Goal: Information Seeking & Learning: Check status

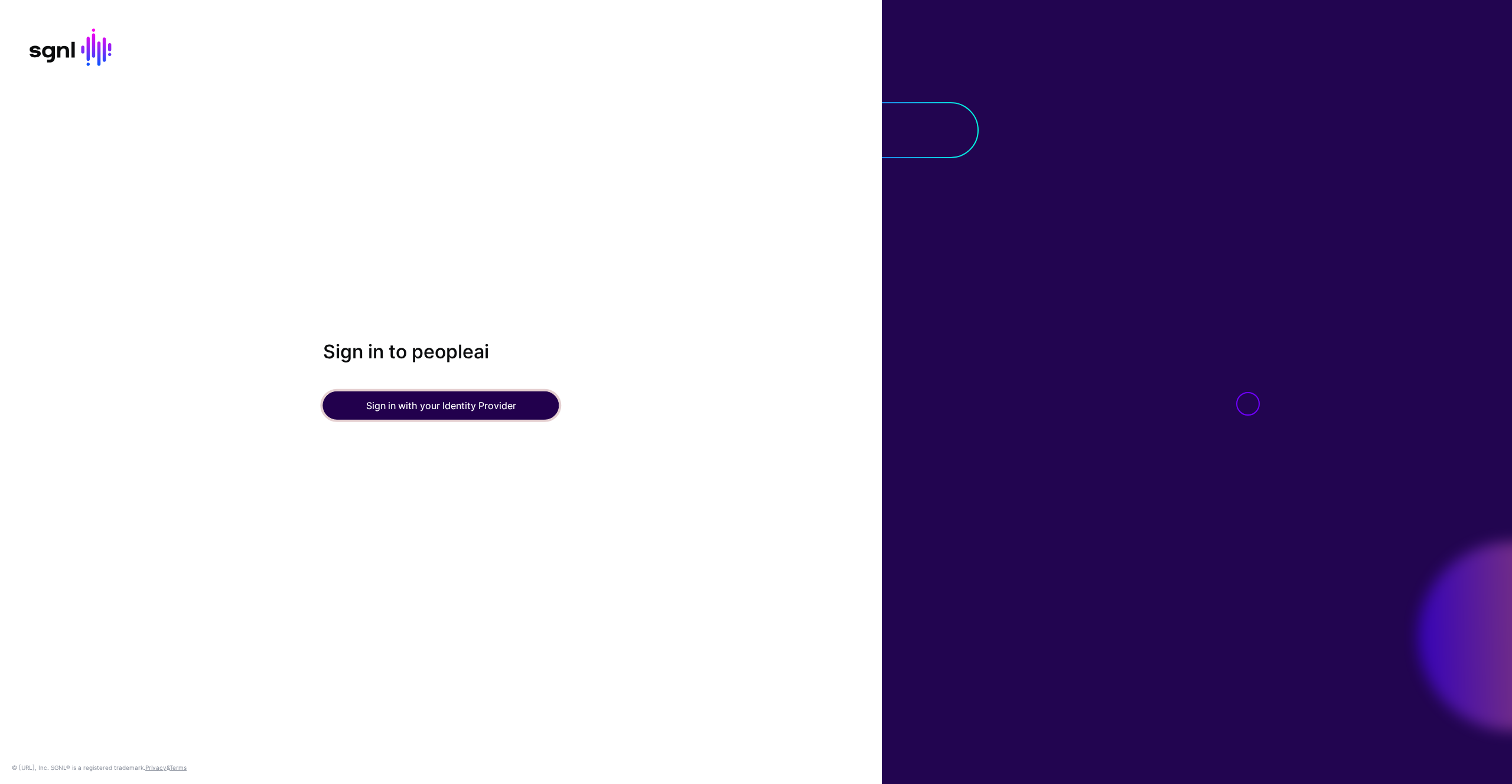
click at [504, 399] on button "Sign in with your Identity Provider" at bounding box center [441, 406] width 236 height 29
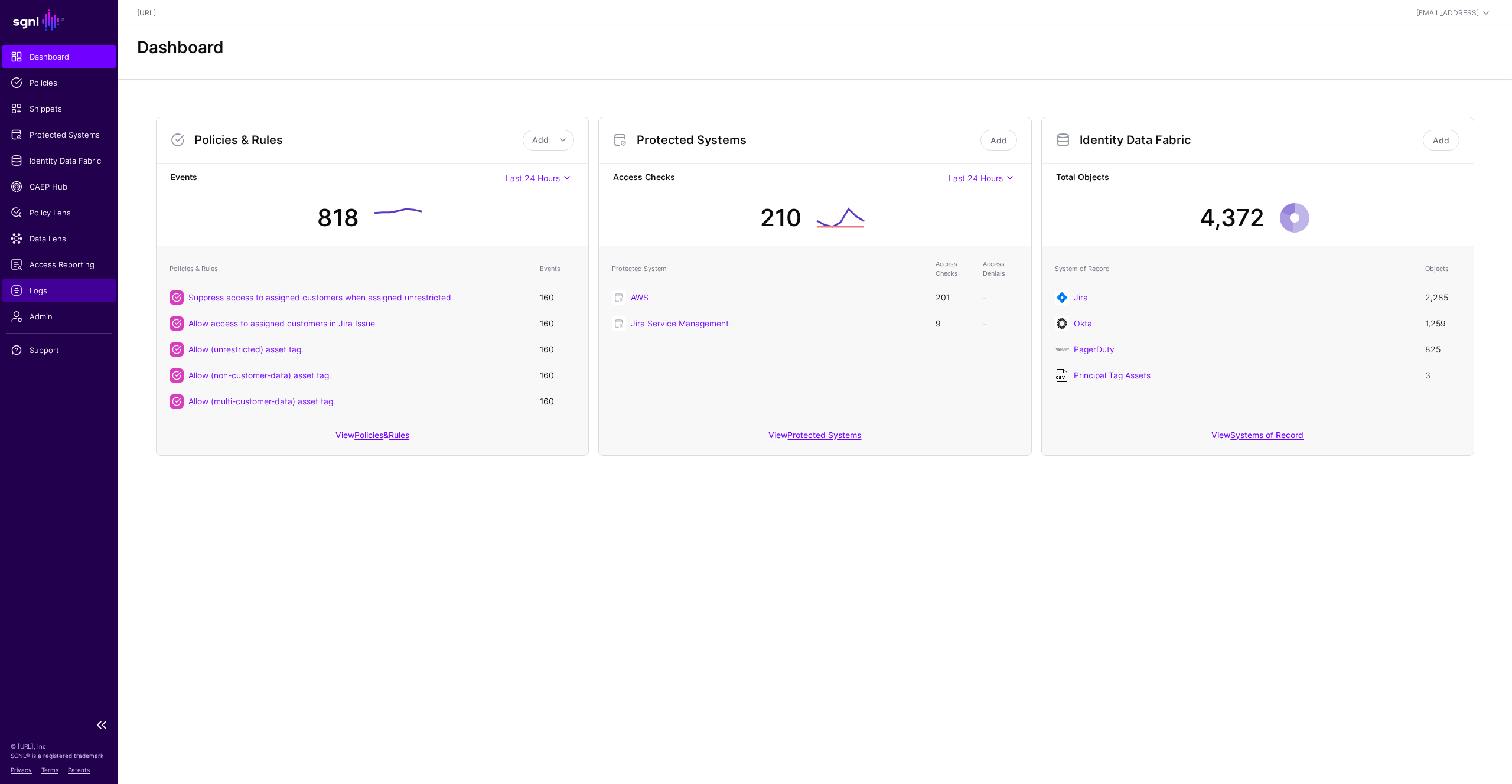
click at [41, 289] on span "Logs" at bounding box center [59, 290] width 97 height 12
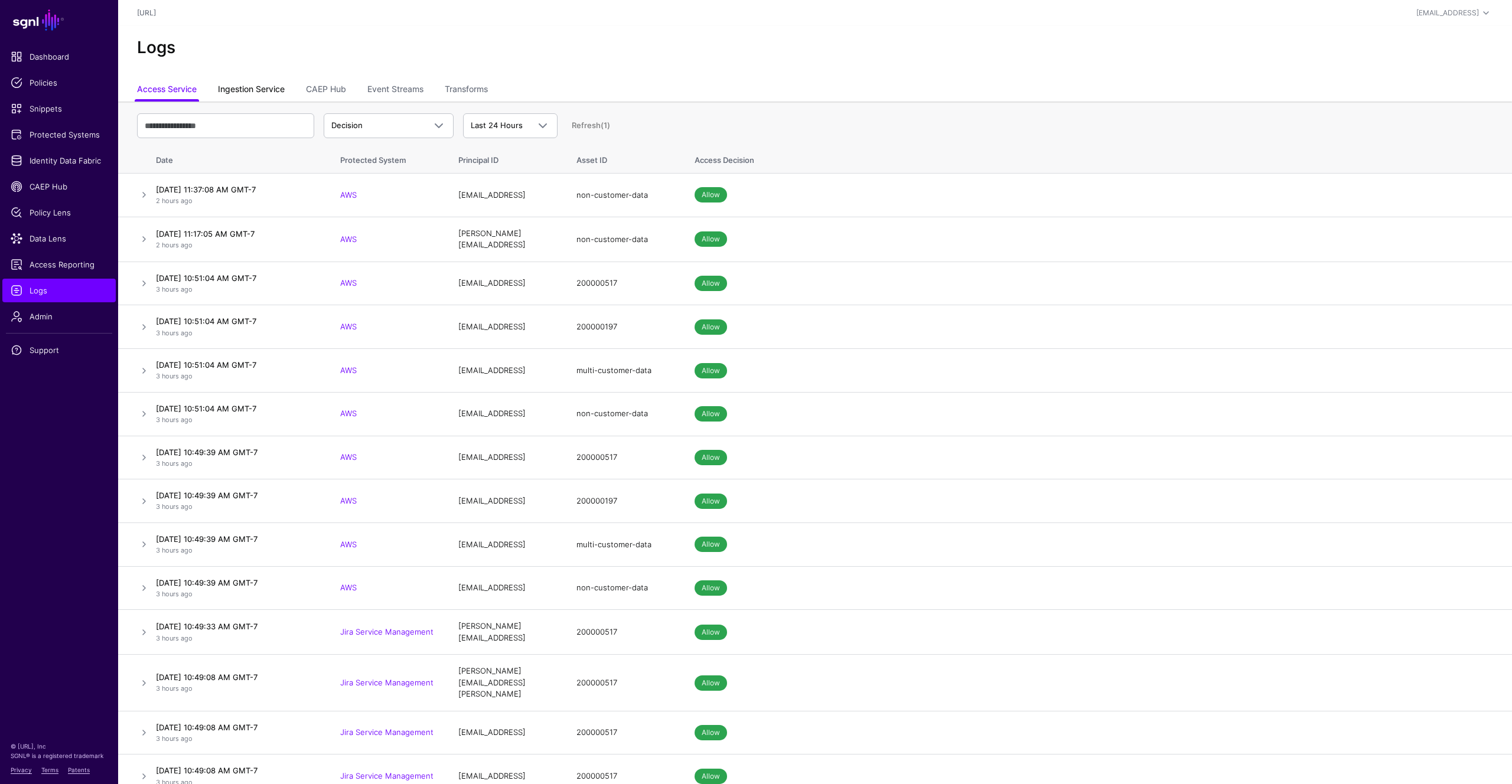
click at [255, 84] on link "Ingestion Service" at bounding box center [251, 90] width 67 height 22
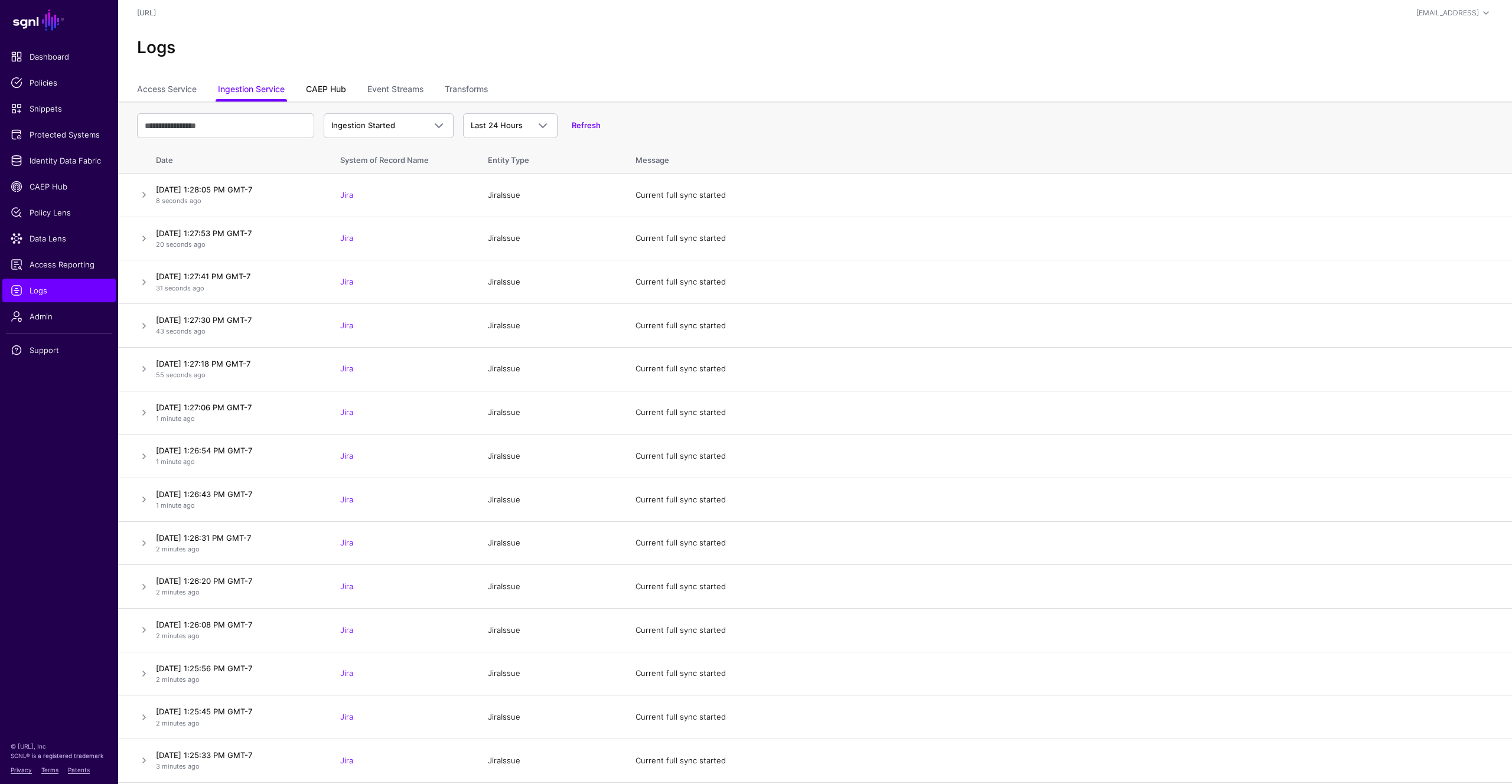
click at [317, 86] on link "CAEP Hub" at bounding box center [325, 90] width 40 height 22
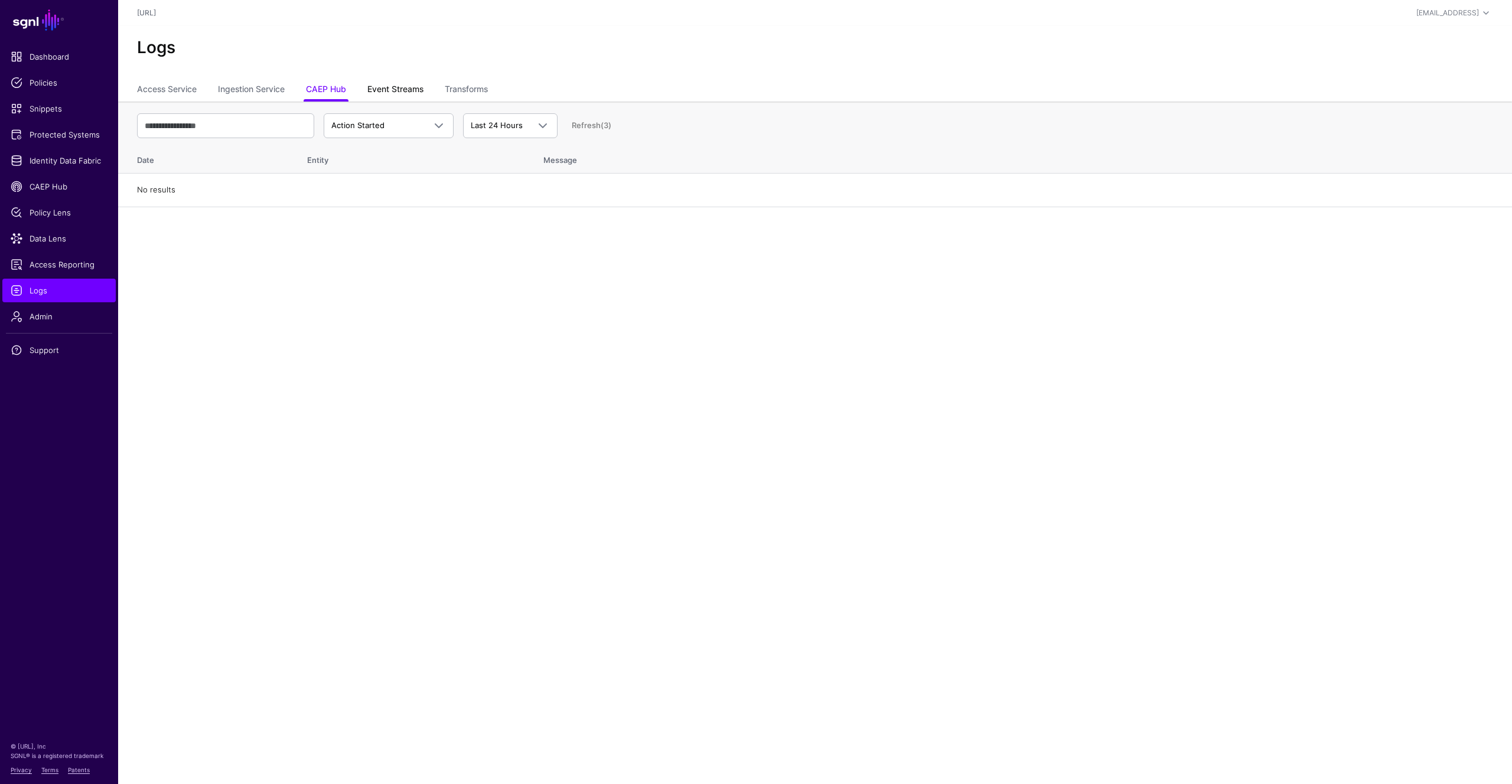
click at [405, 89] on link "Event Streams" at bounding box center [396, 90] width 56 height 22
click at [488, 91] on link "Transforms" at bounding box center [466, 90] width 43 height 22
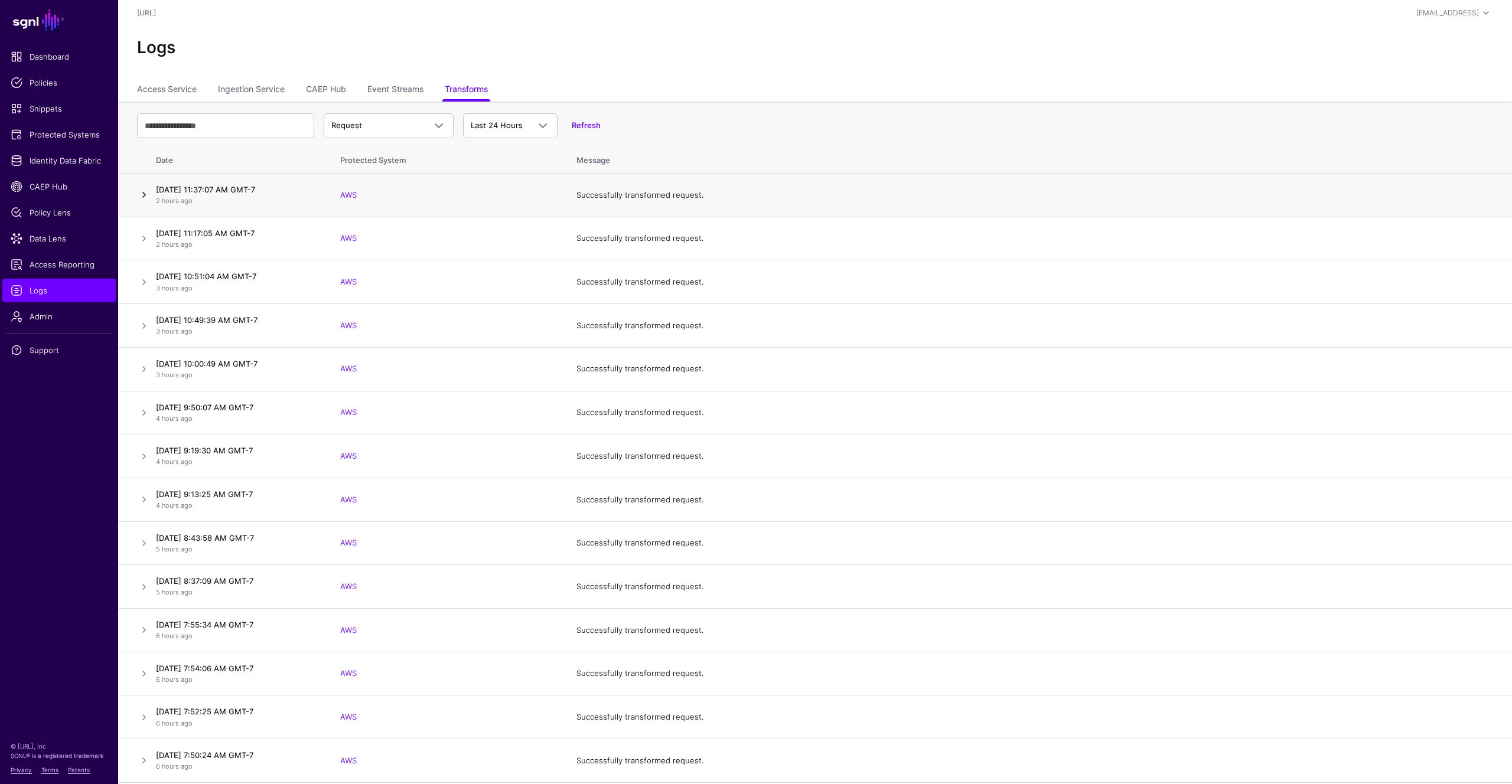
click at [141, 195] on link at bounding box center [144, 195] width 14 height 14
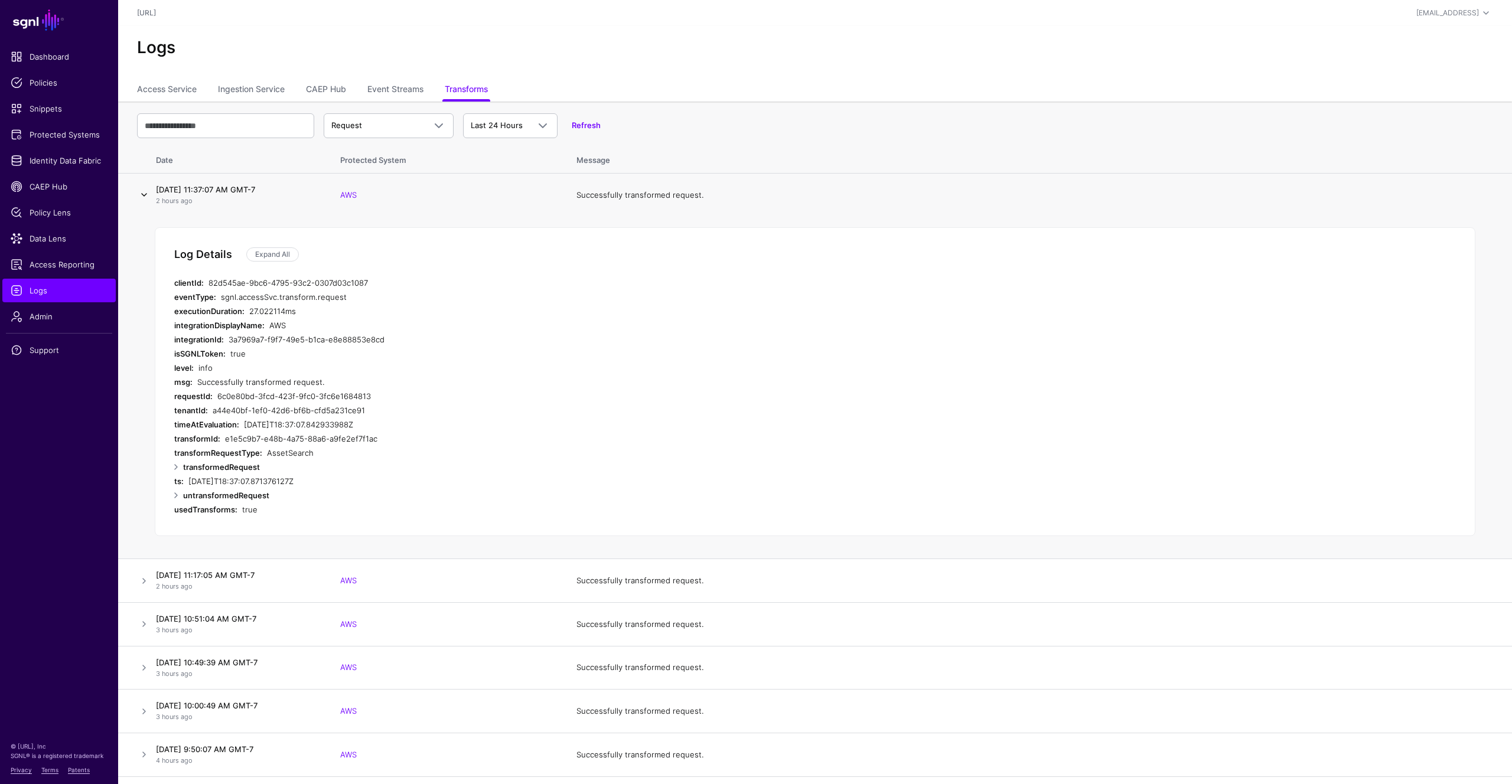
click at [142, 195] on link at bounding box center [144, 195] width 14 height 14
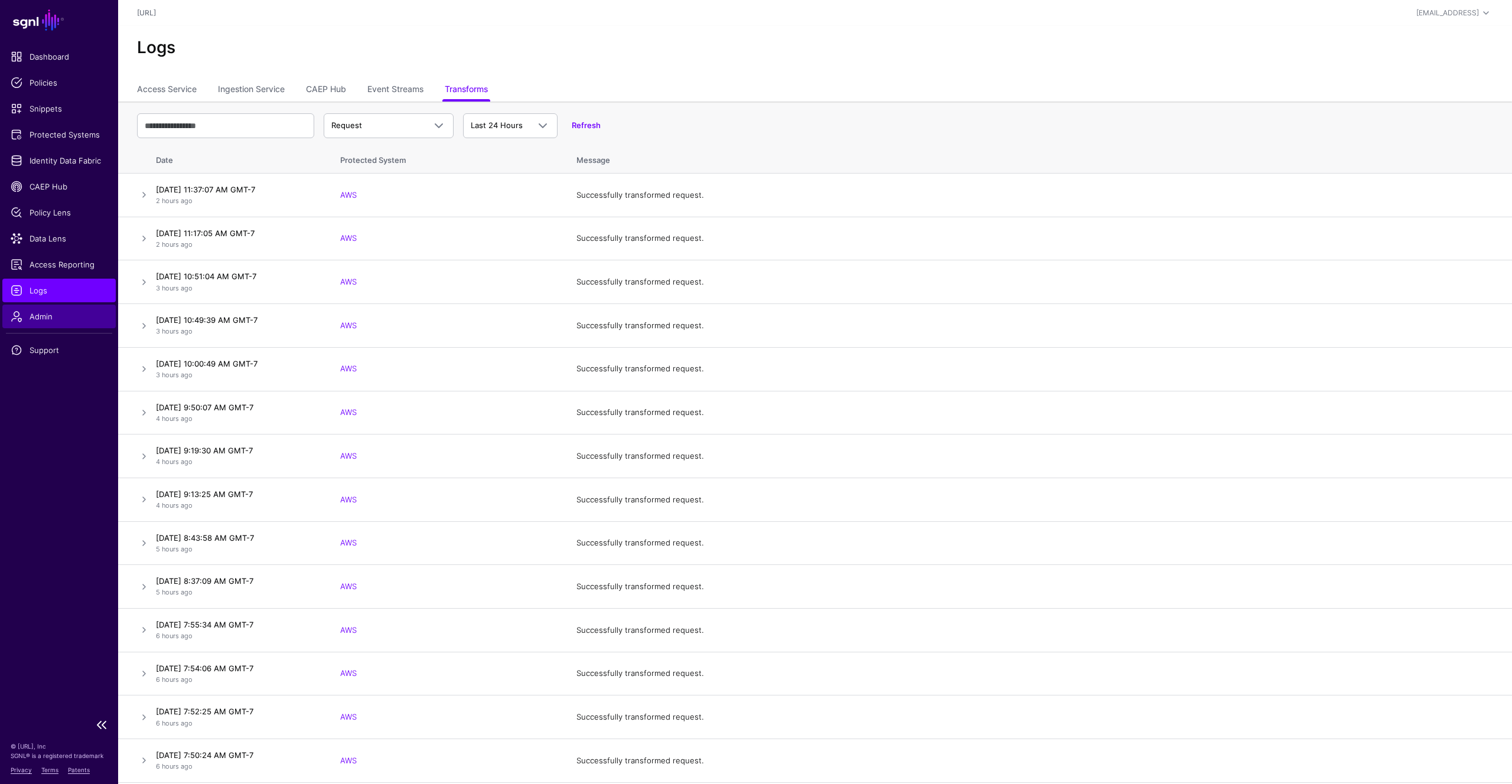
click at [42, 317] on span "Admin" at bounding box center [59, 316] width 97 height 12
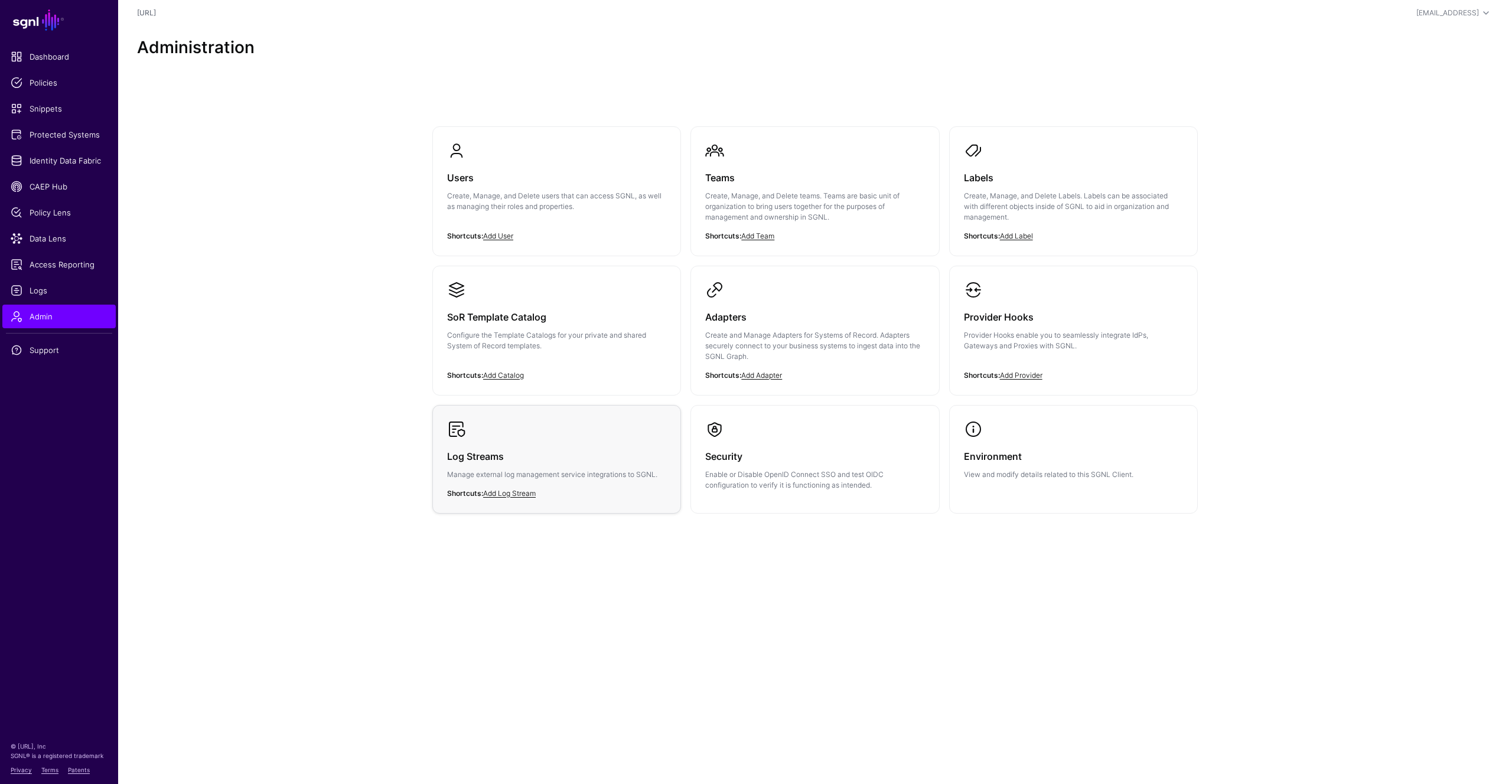
click at [504, 468] on div "Log Streams Manage external log management service integrations to SGNL." at bounding box center [557, 469] width 219 height 61
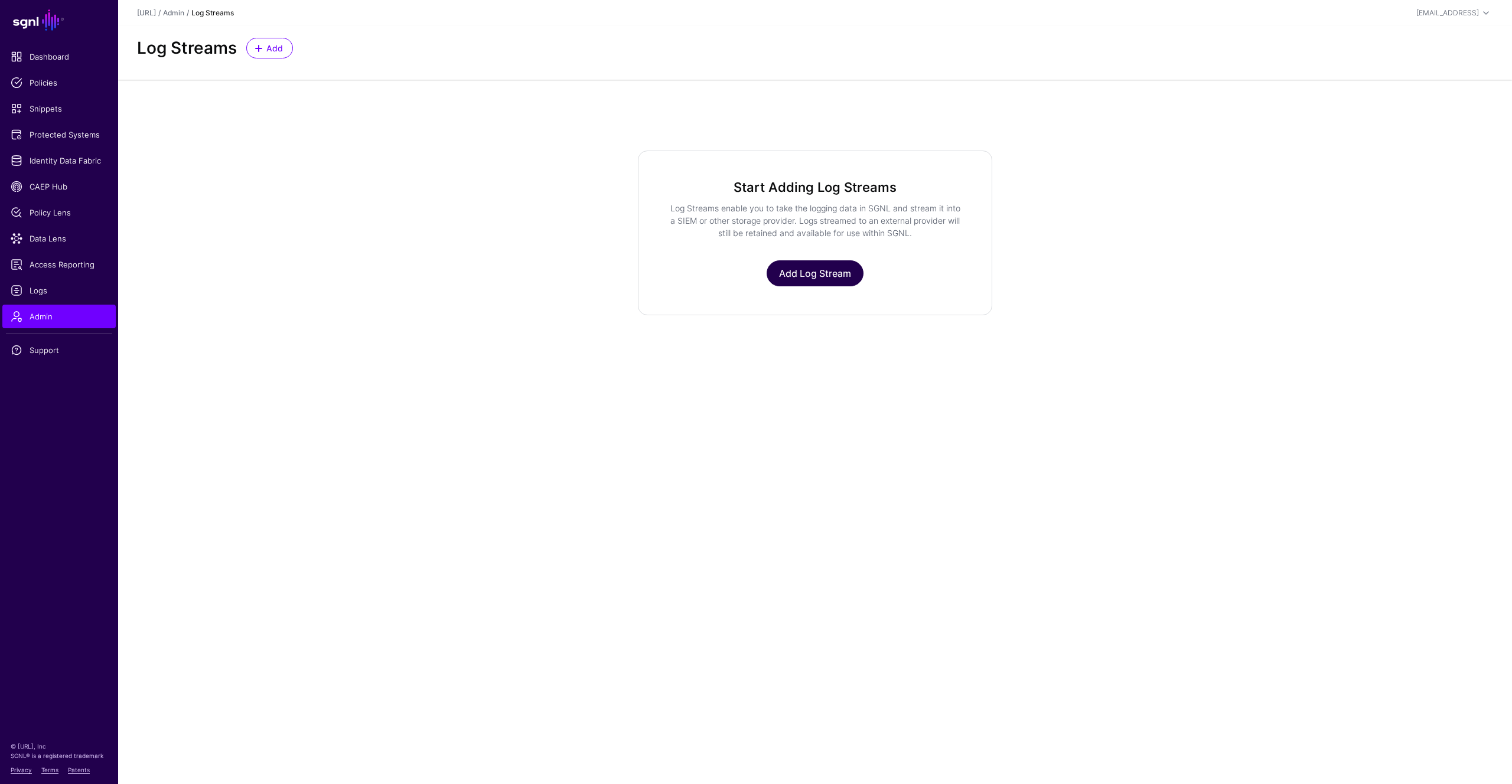
click at [816, 272] on link "Add Log Stream" at bounding box center [815, 274] width 97 height 26
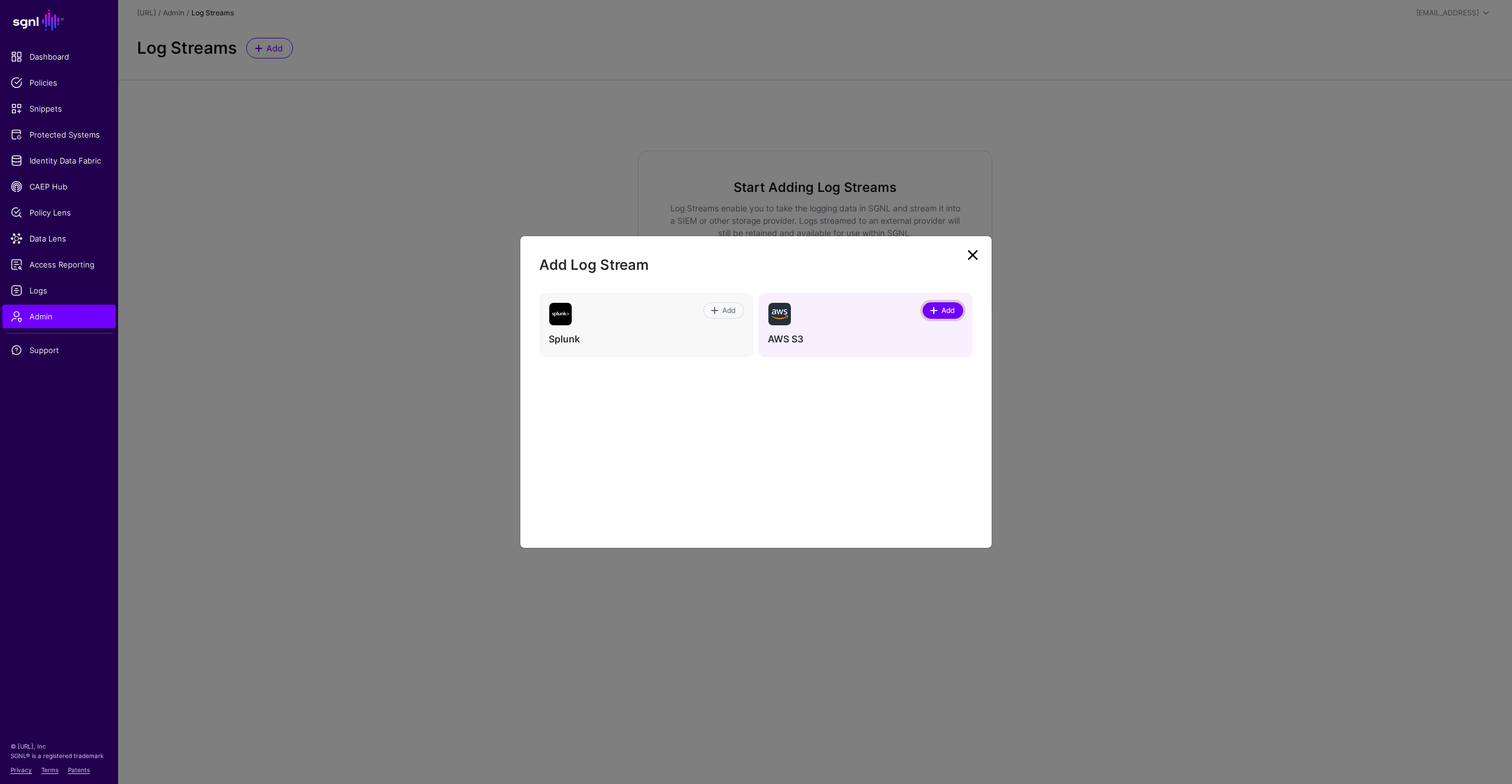
click at [927, 308] on link "Add" at bounding box center [943, 310] width 41 height 16
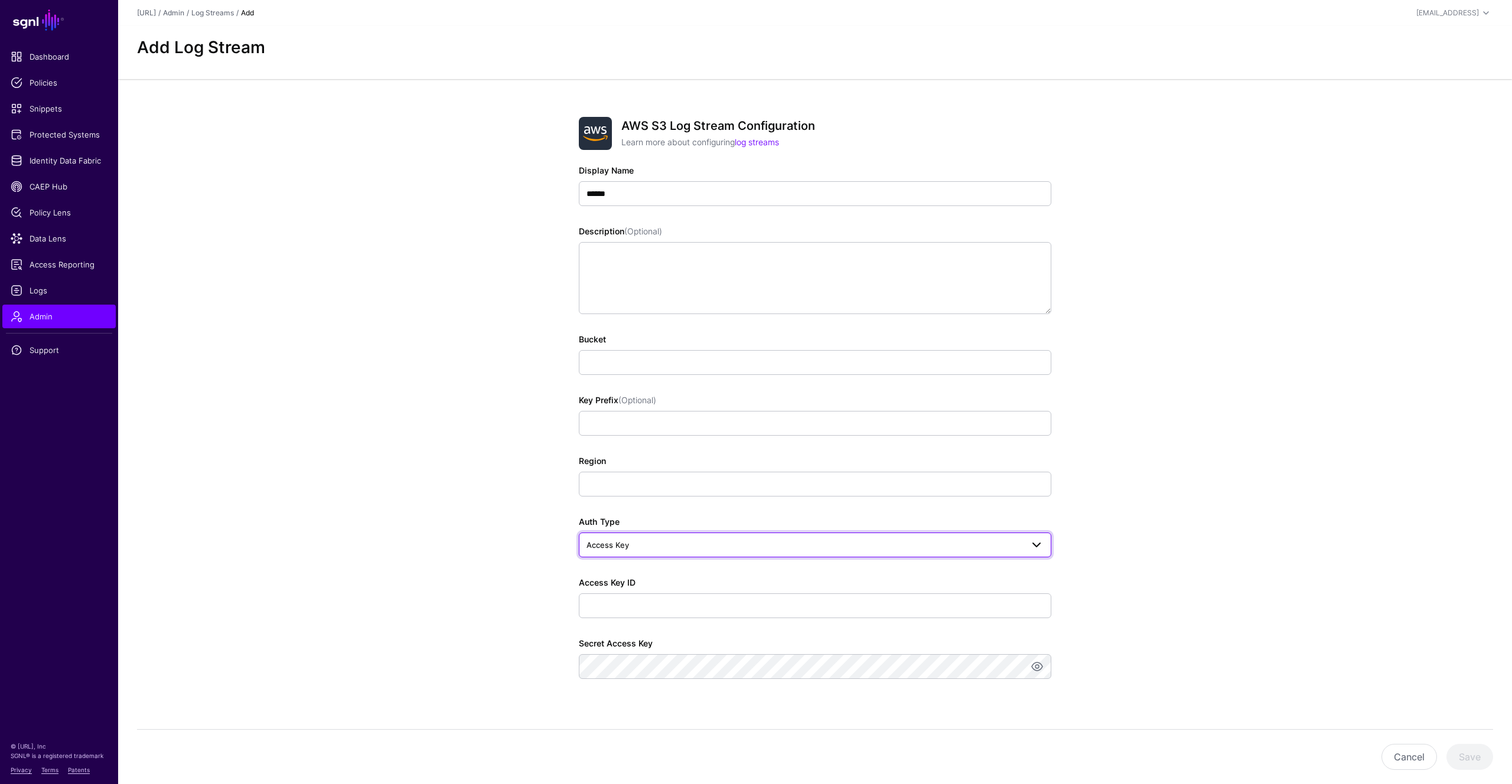
click at [997, 542] on span "Access Key" at bounding box center [805, 544] width 436 height 13
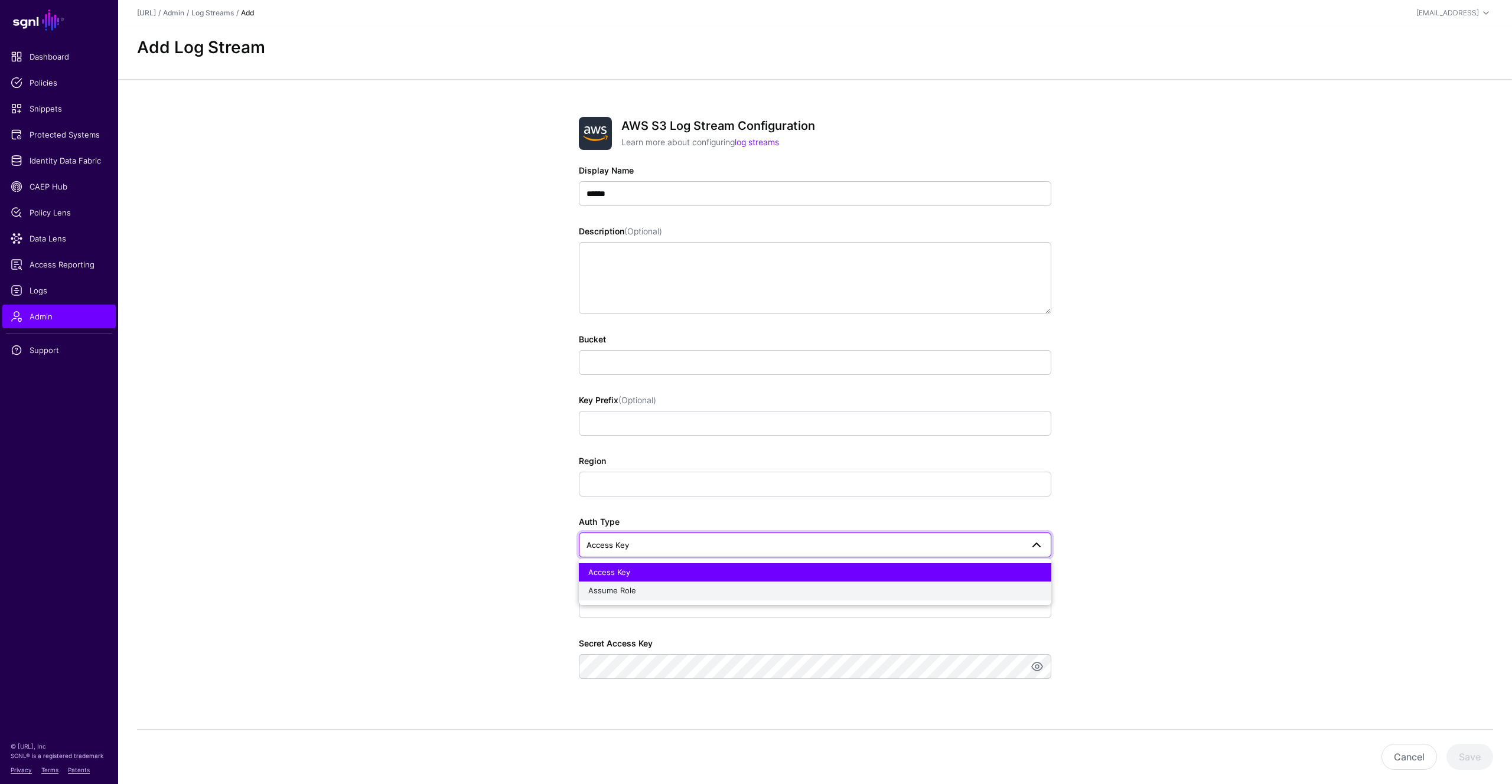
click at [973, 587] on div "Assume Role" at bounding box center [815, 591] width 453 height 12
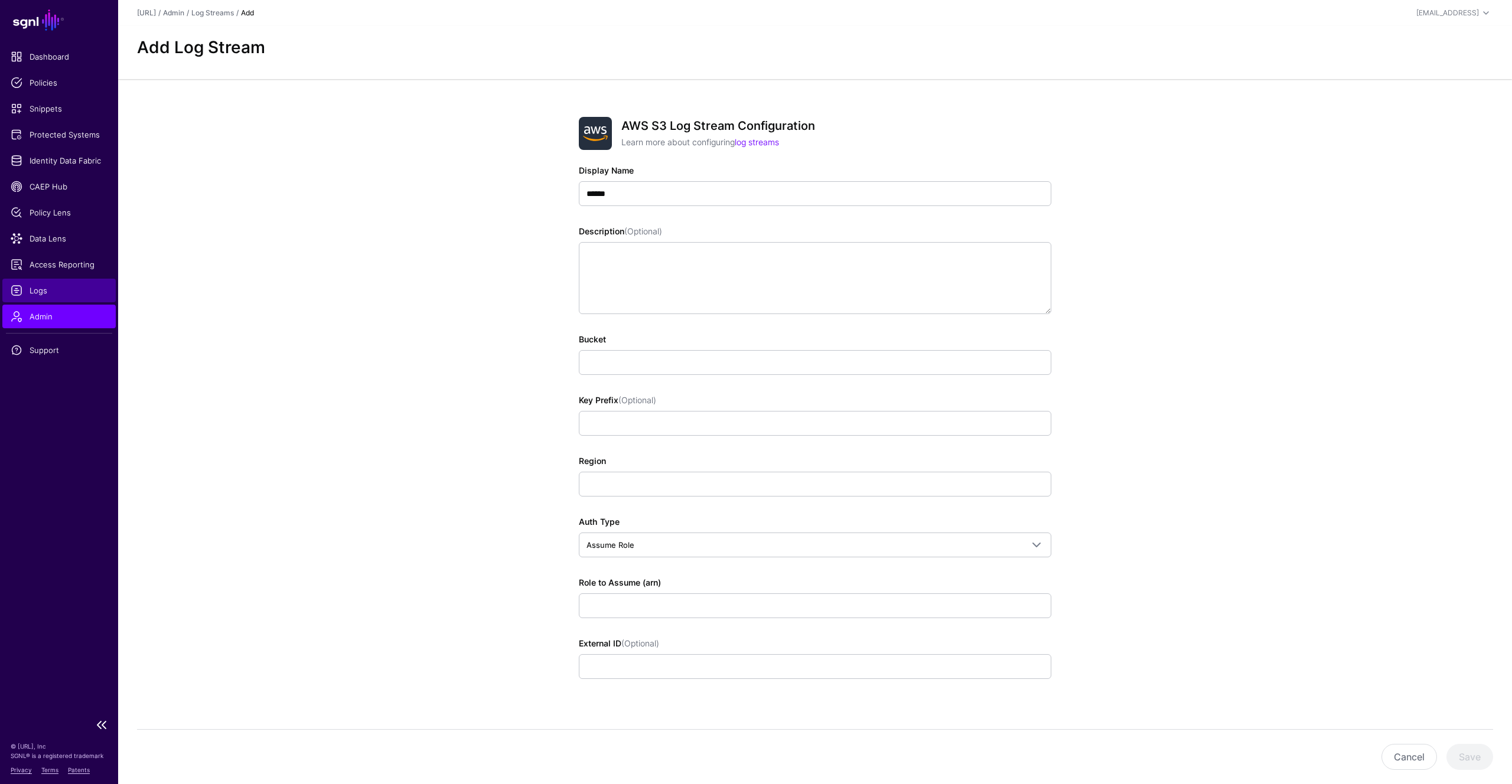
click at [36, 287] on span "Logs" at bounding box center [59, 290] width 97 height 12
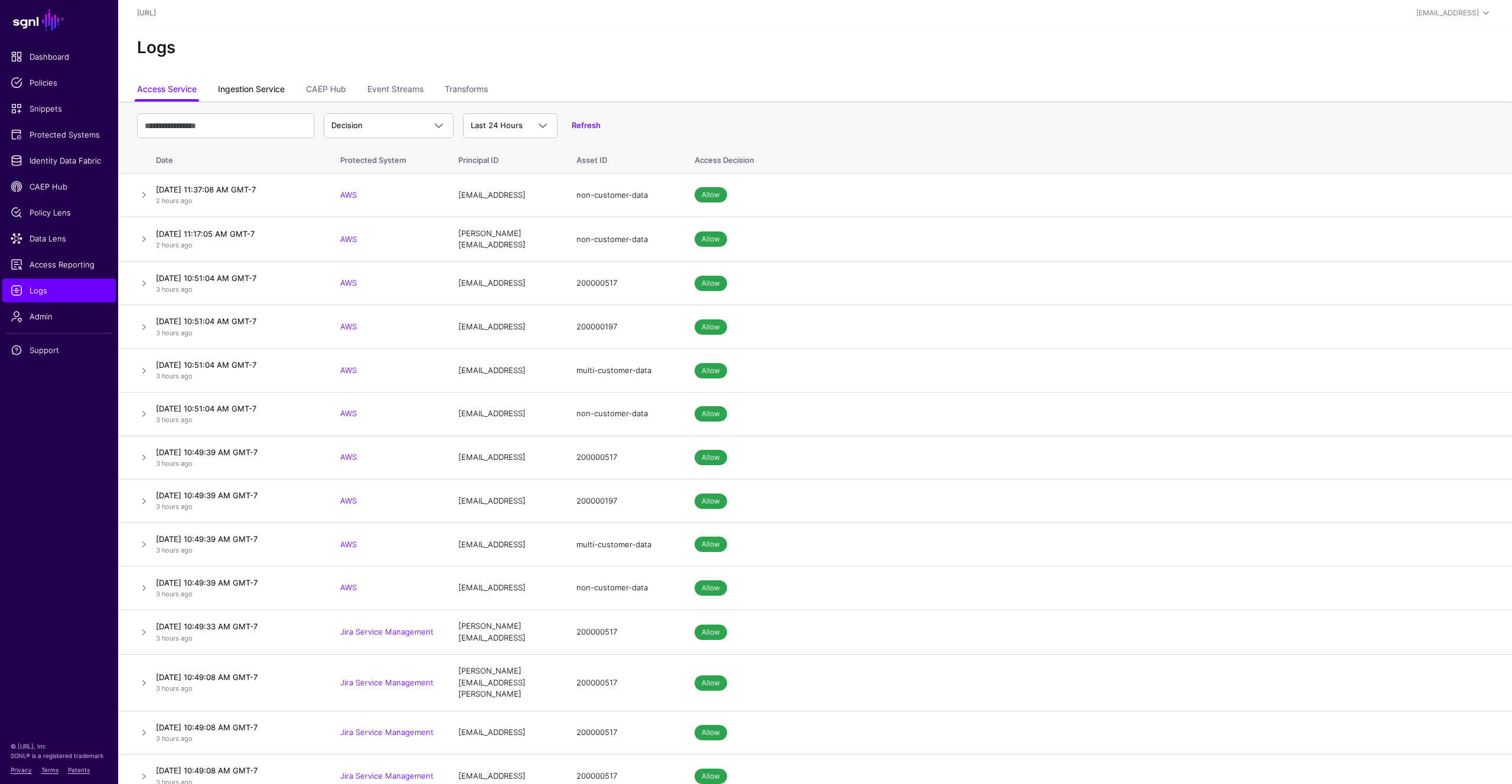
click at [258, 91] on link "Ingestion Service" at bounding box center [251, 90] width 67 height 22
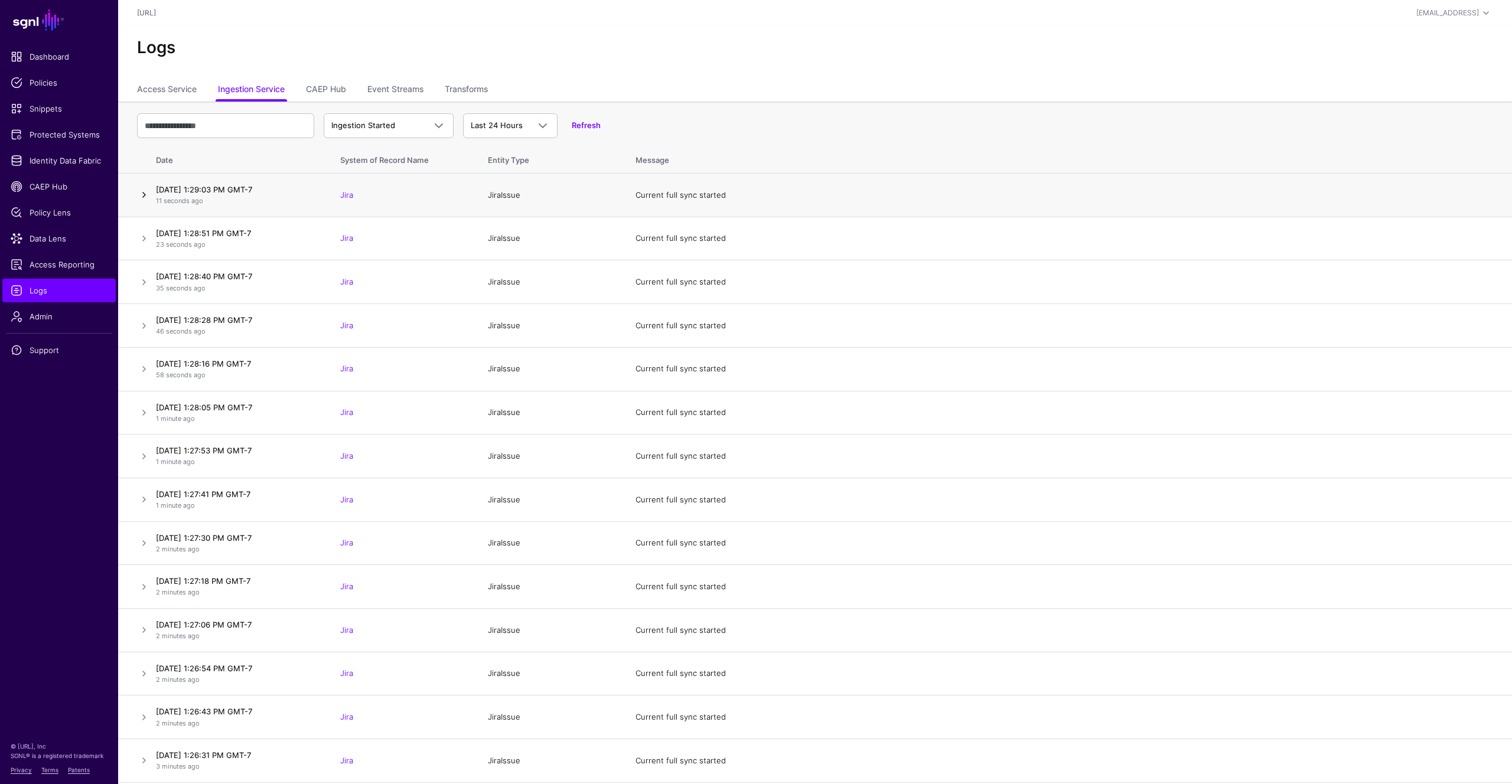
click at [147, 196] on link at bounding box center [144, 195] width 14 height 14
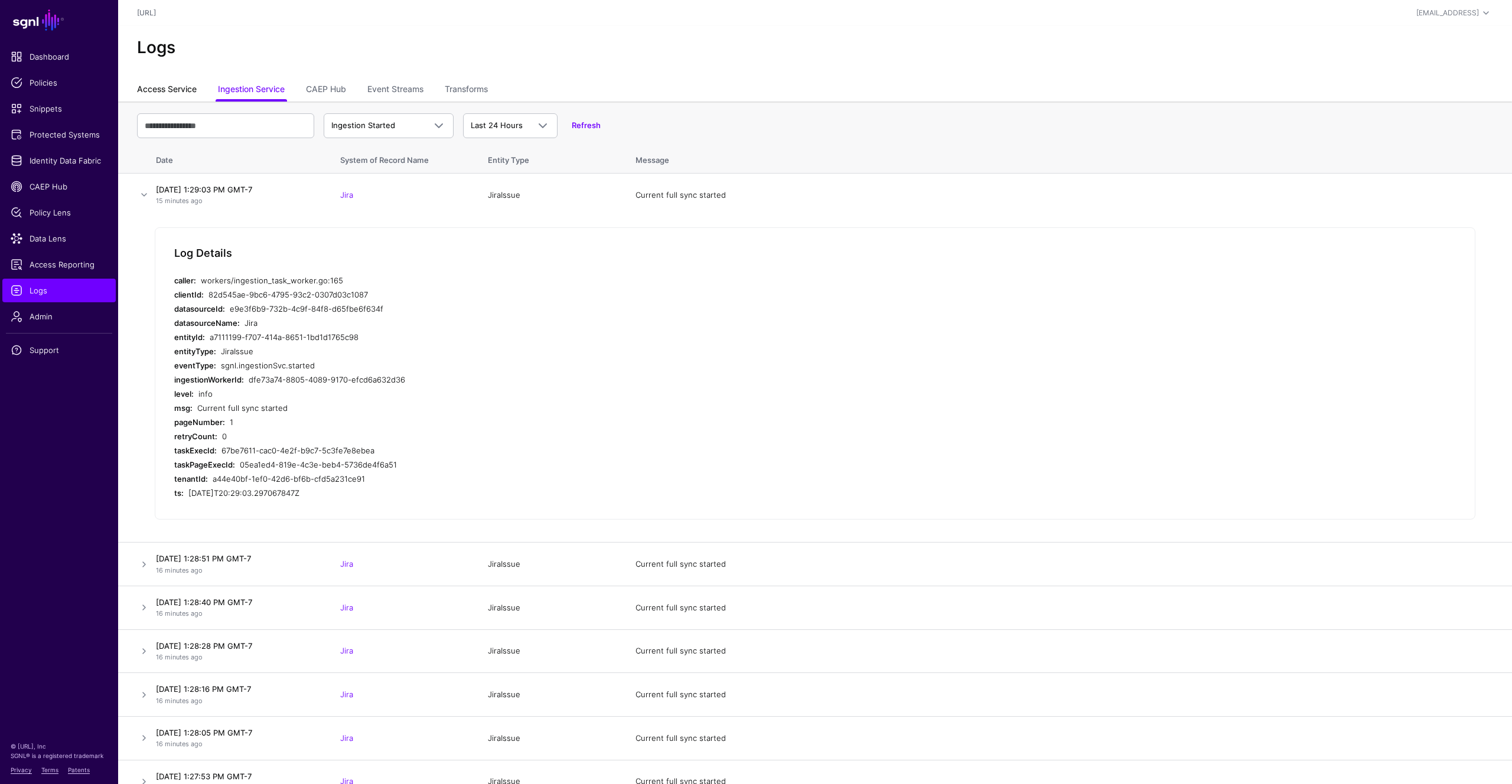
click at [182, 91] on link "Access Service" at bounding box center [167, 90] width 60 height 22
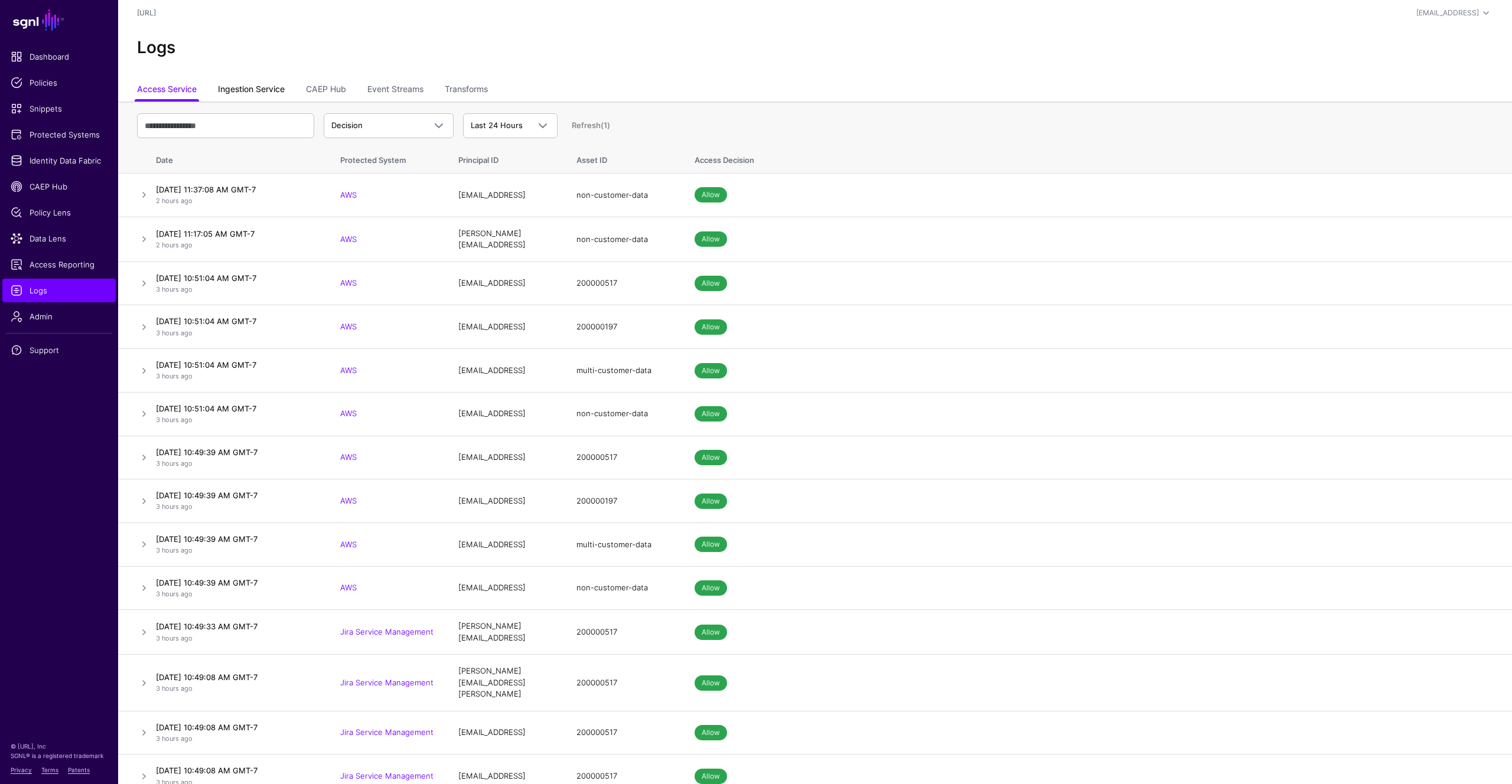
click at [251, 88] on link "Ingestion Service" at bounding box center [251, 90] width 67 height 22
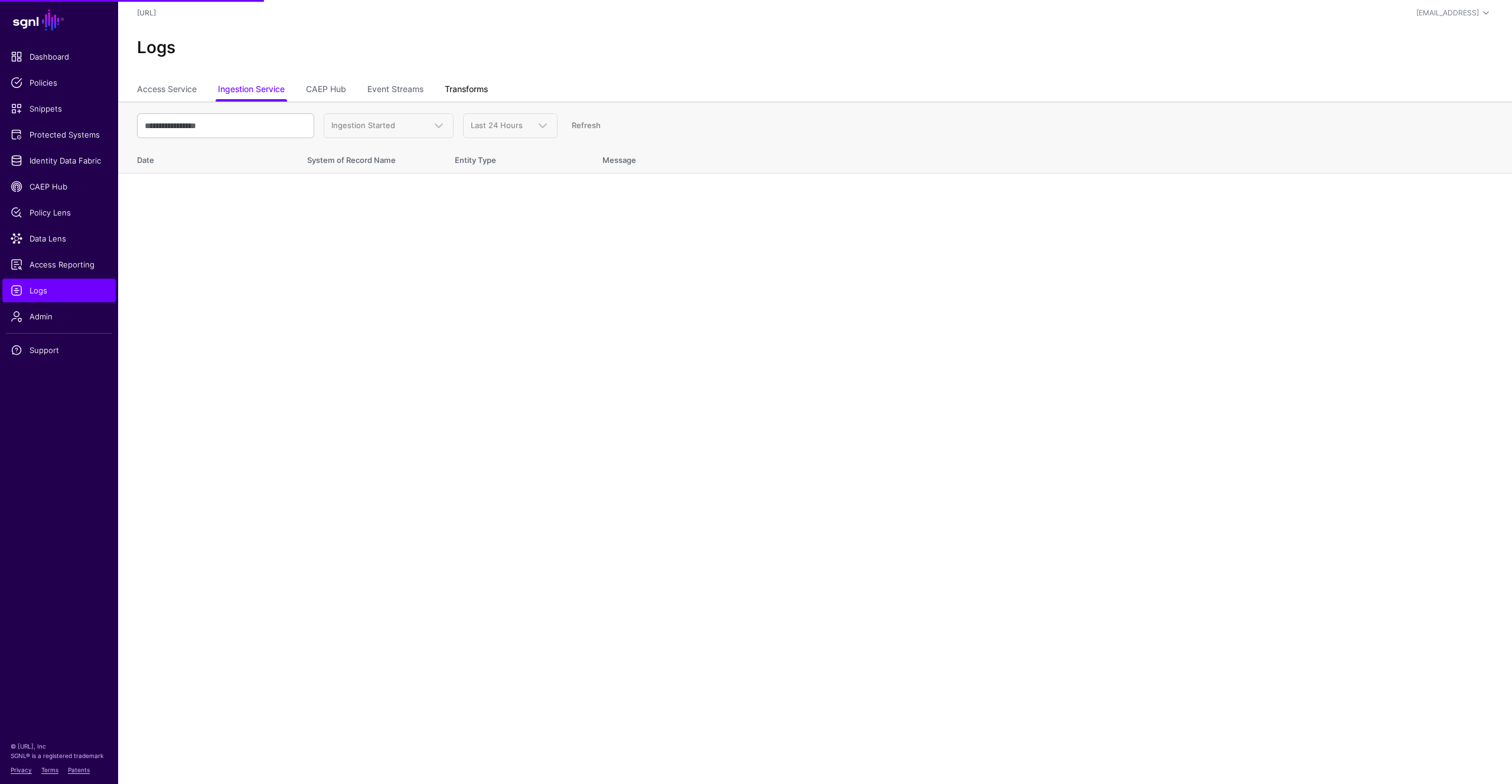
click at [466, 86] on link "Transforms" at bounding box center [466, 90] width 43 height 22
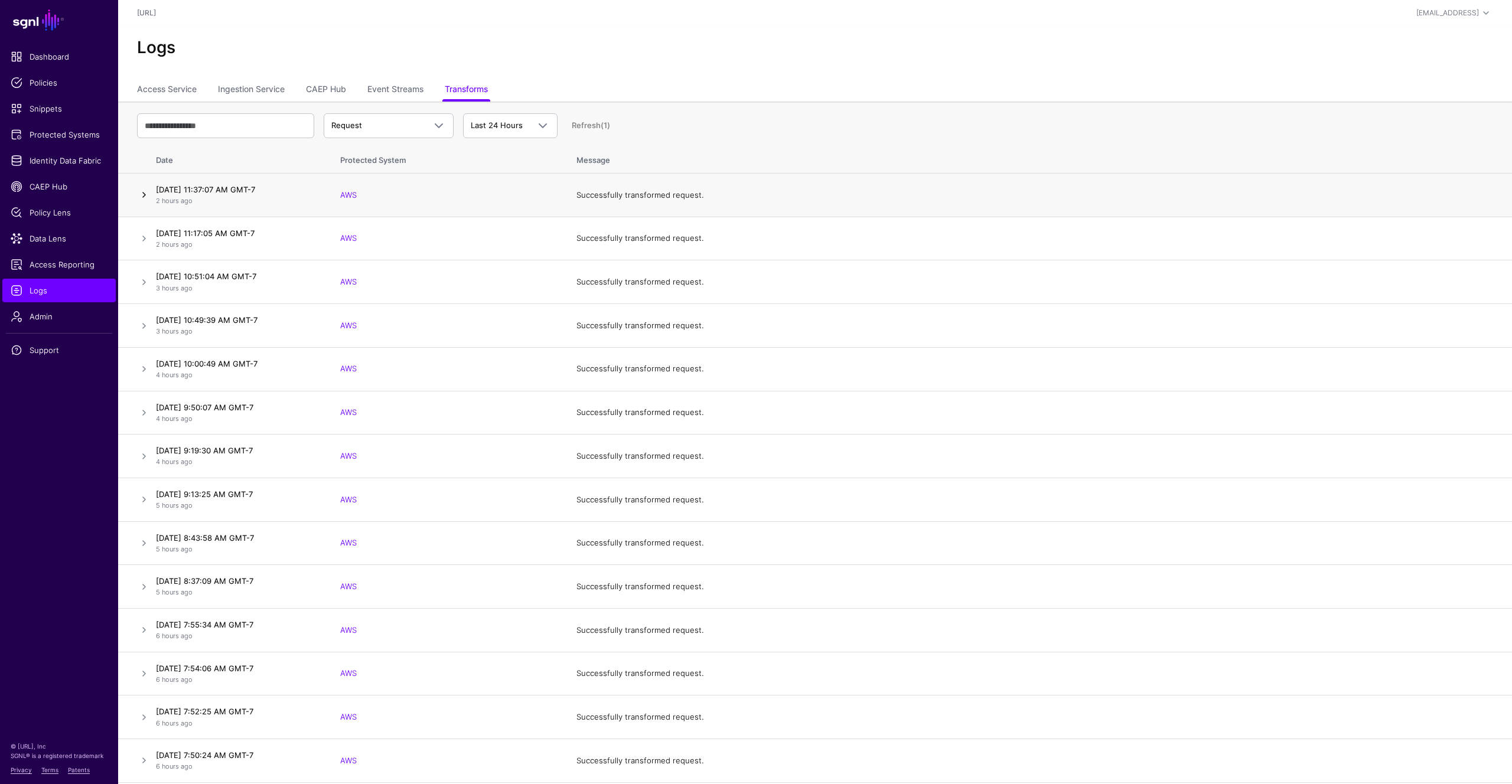
click at [145, 192] on link at bounding box center [144, 195] width 14 height 14
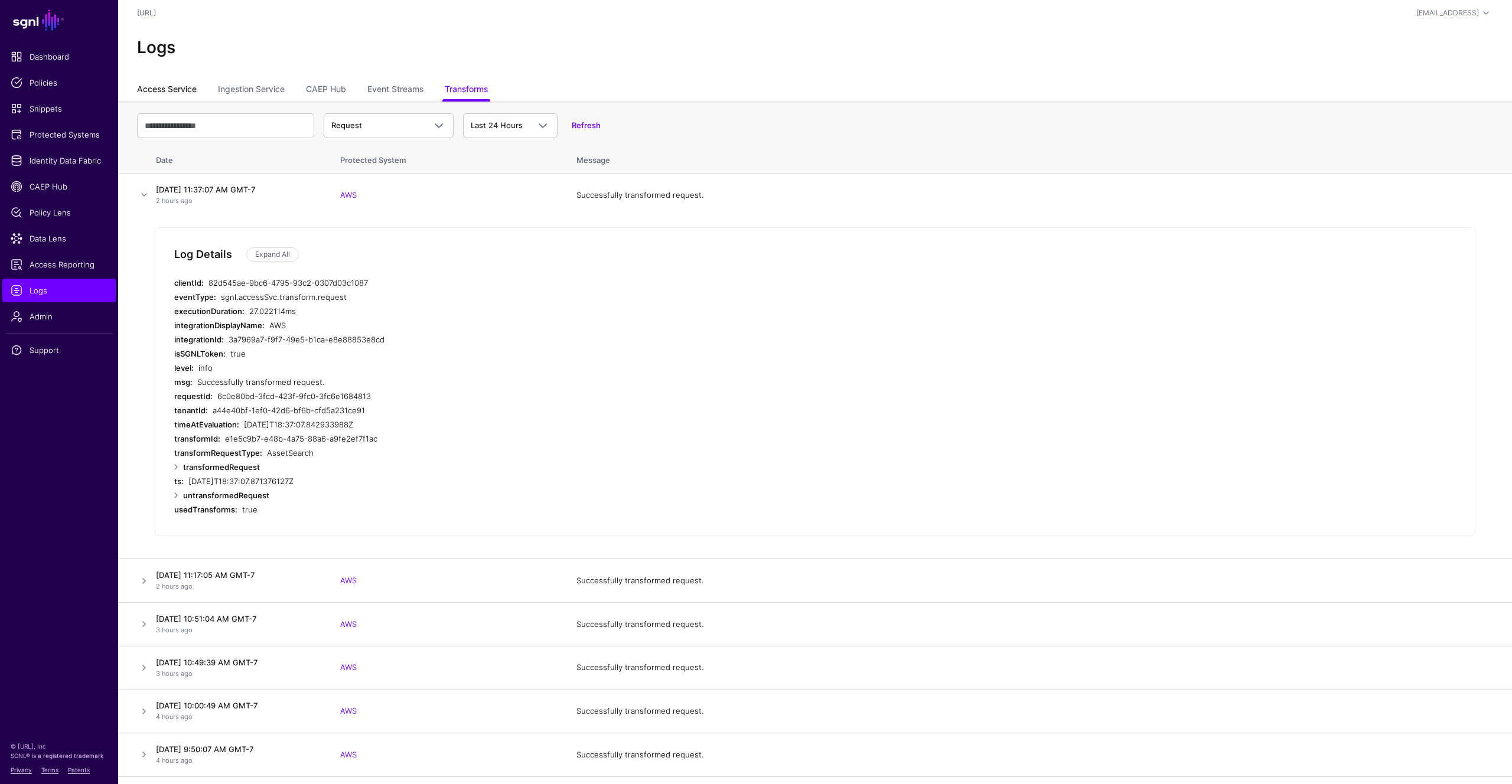
click at [179, 85] on link "Access Service" at bounding box center [167, 90] width 60 height 22
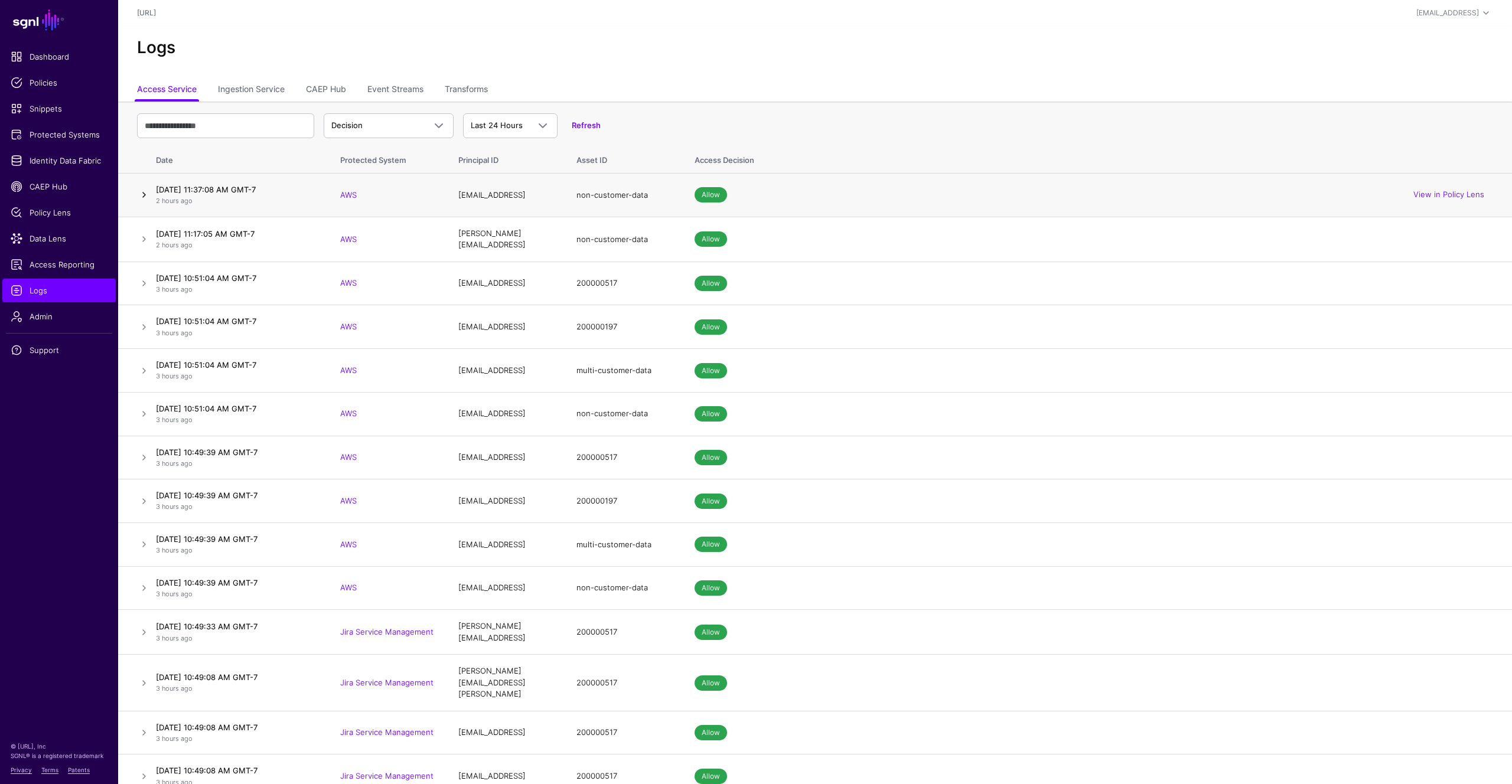
click at [145, 193] on link at bounding box center [144, 195] width 14 height 14
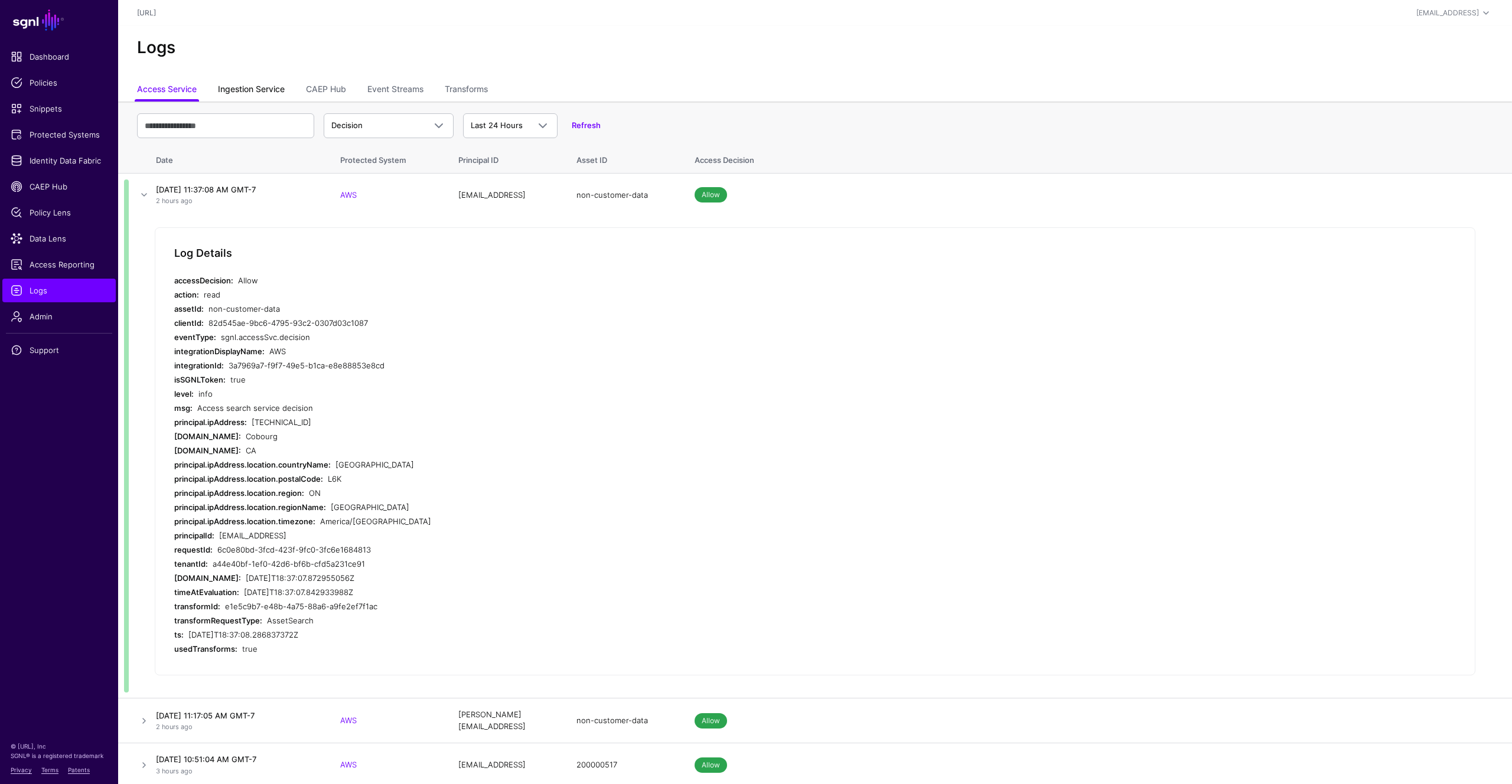
click at [268, 86] on link "Ingestion Service" at bounding box center [251, 90] width 67 height 22
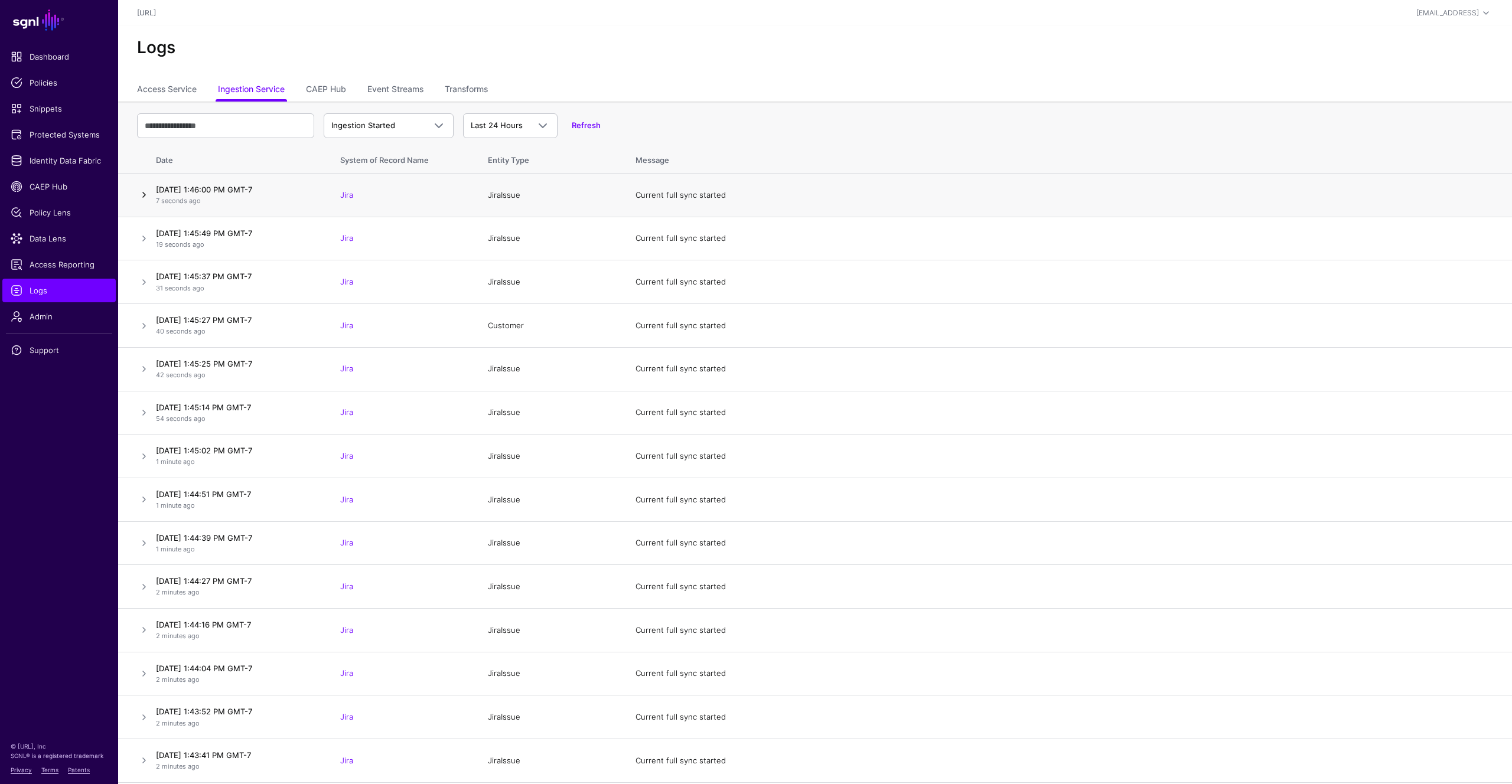
click at [145, 191] on link at bounding box center [144, 195] width 14 height 14
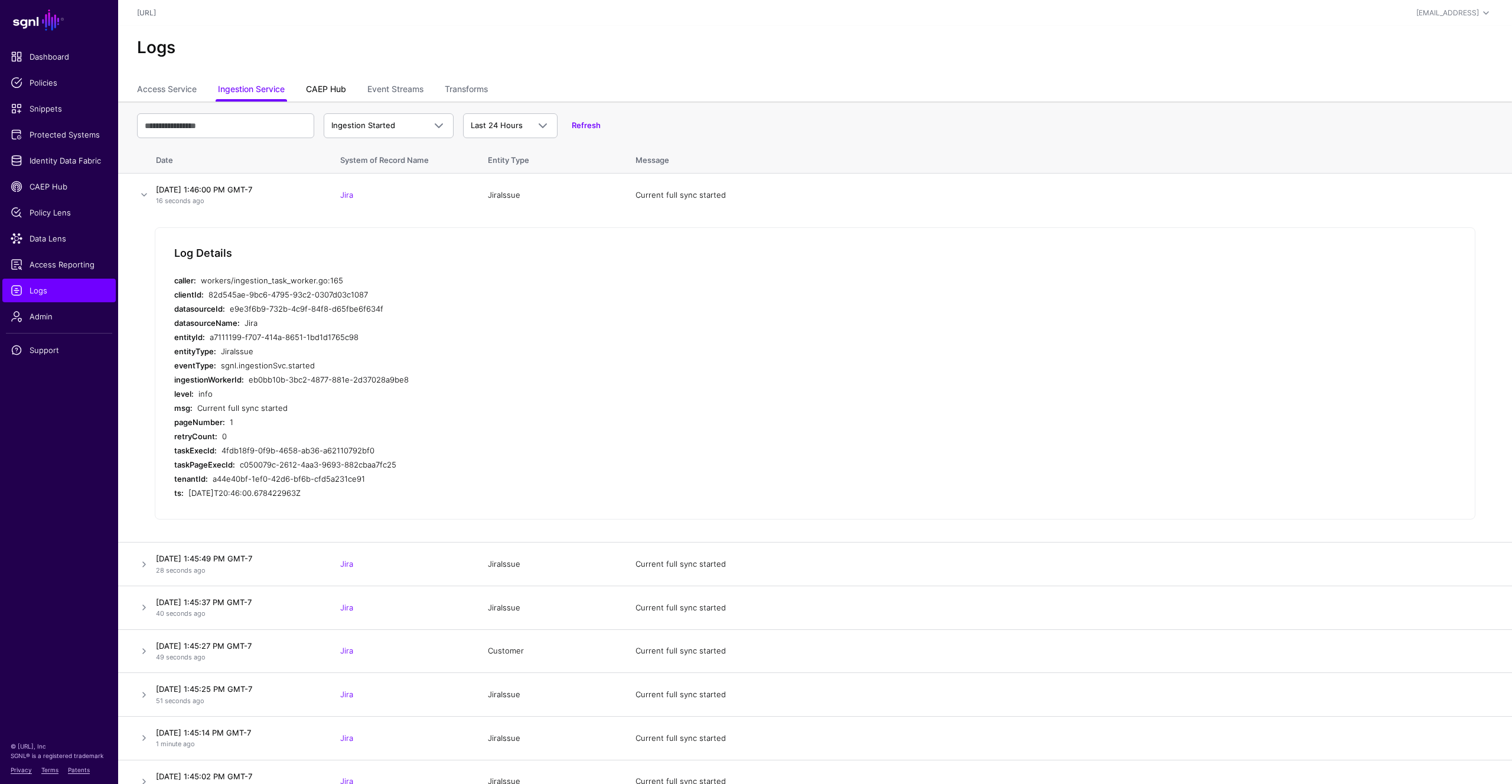
click at [315, 88] on link "CAEP Hub" at bounding box center [325, 90] width 40 height 22
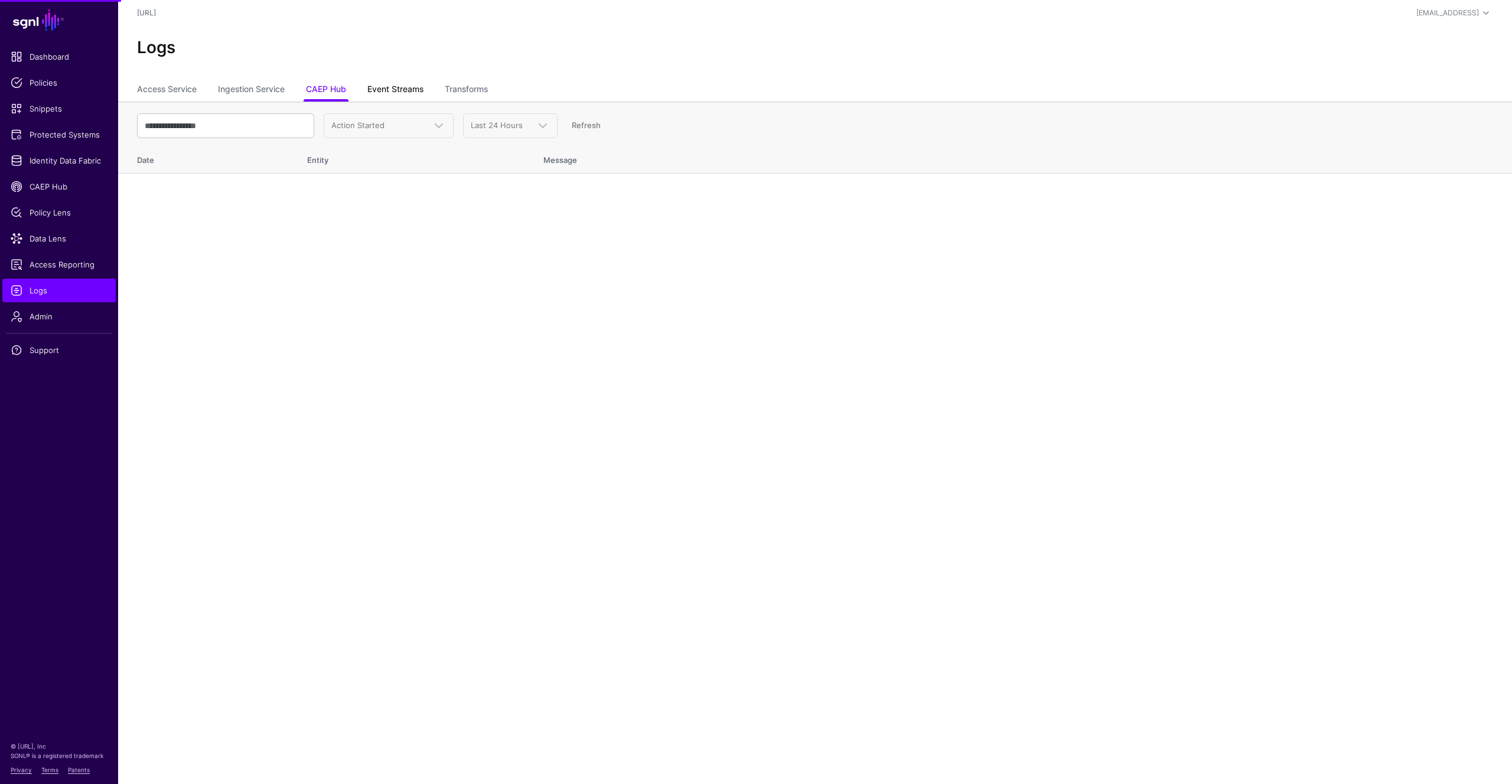
click at [401, 91] on link "Event Streams" at bounding box center [396, 90] width 56 height 22
click at [485, 87] on link "Transforms" at bounding box center [466, 90] width 43 height 22
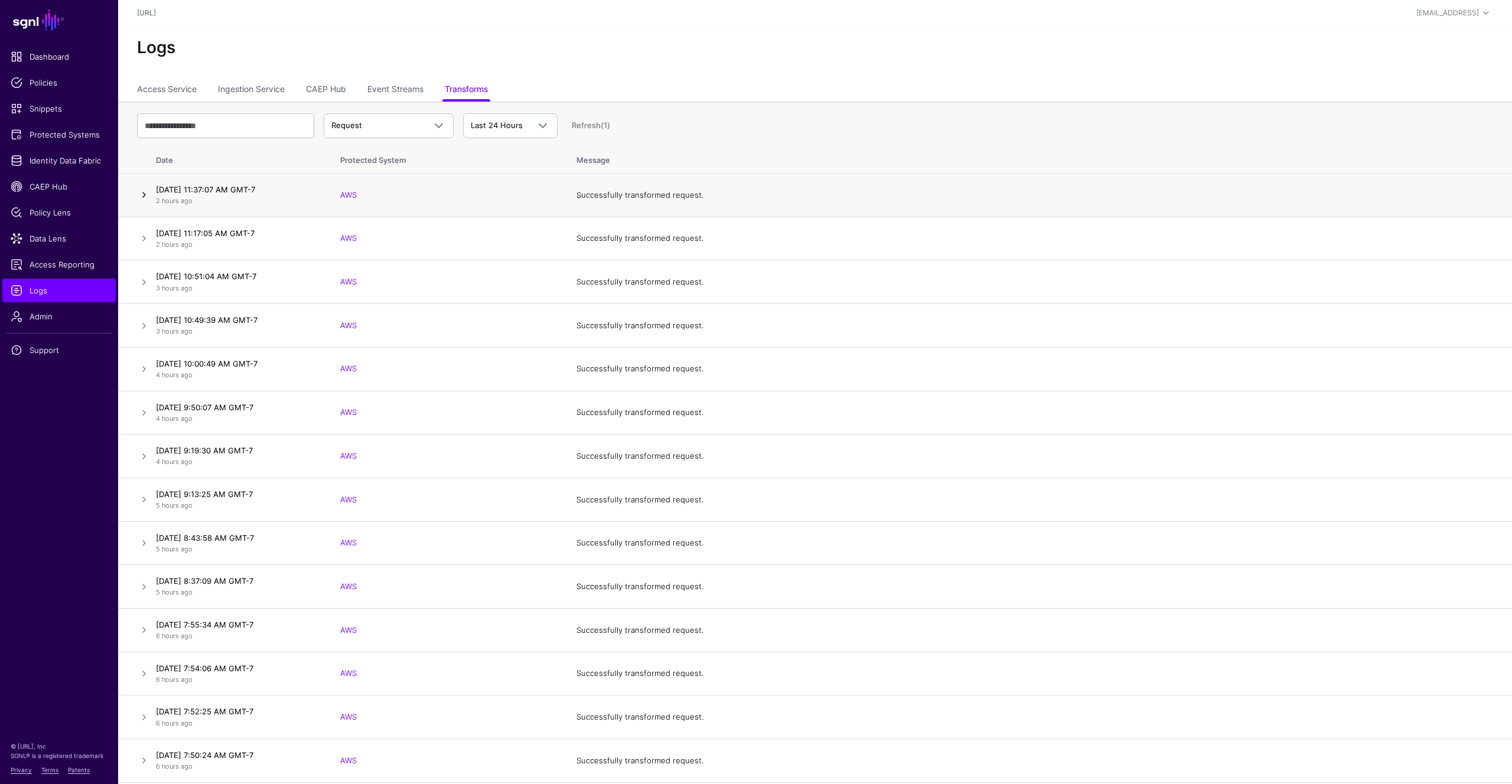
click at [146, 193] on link at bounding box center [144, 195] width 14 height 14
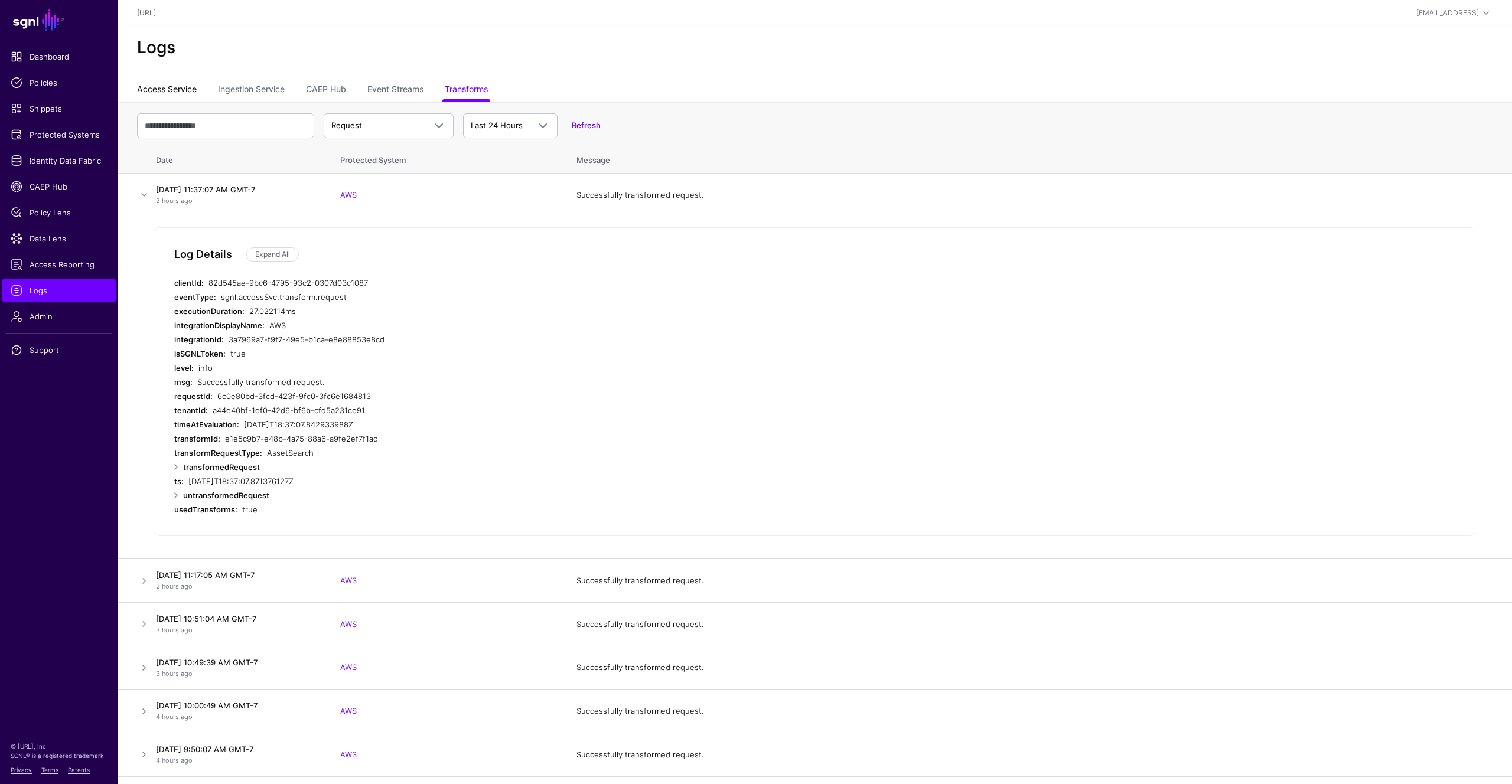
click at [171, 84] on link "Access Service" at bounding box center [167, 90] width 60 height 22
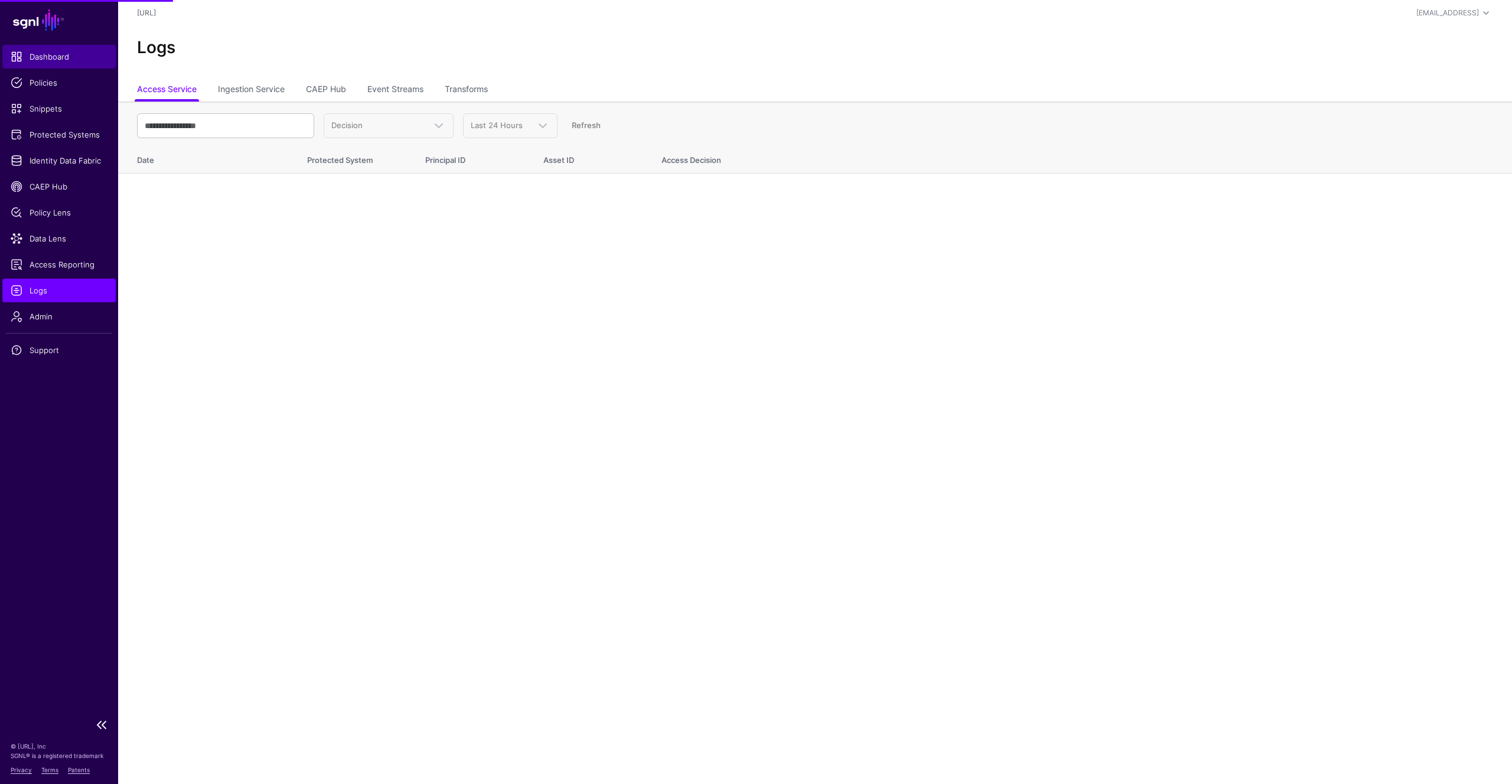
click at [60, 60] on span "Dashboard" at bounding box center [59, 56] width 97 height 12
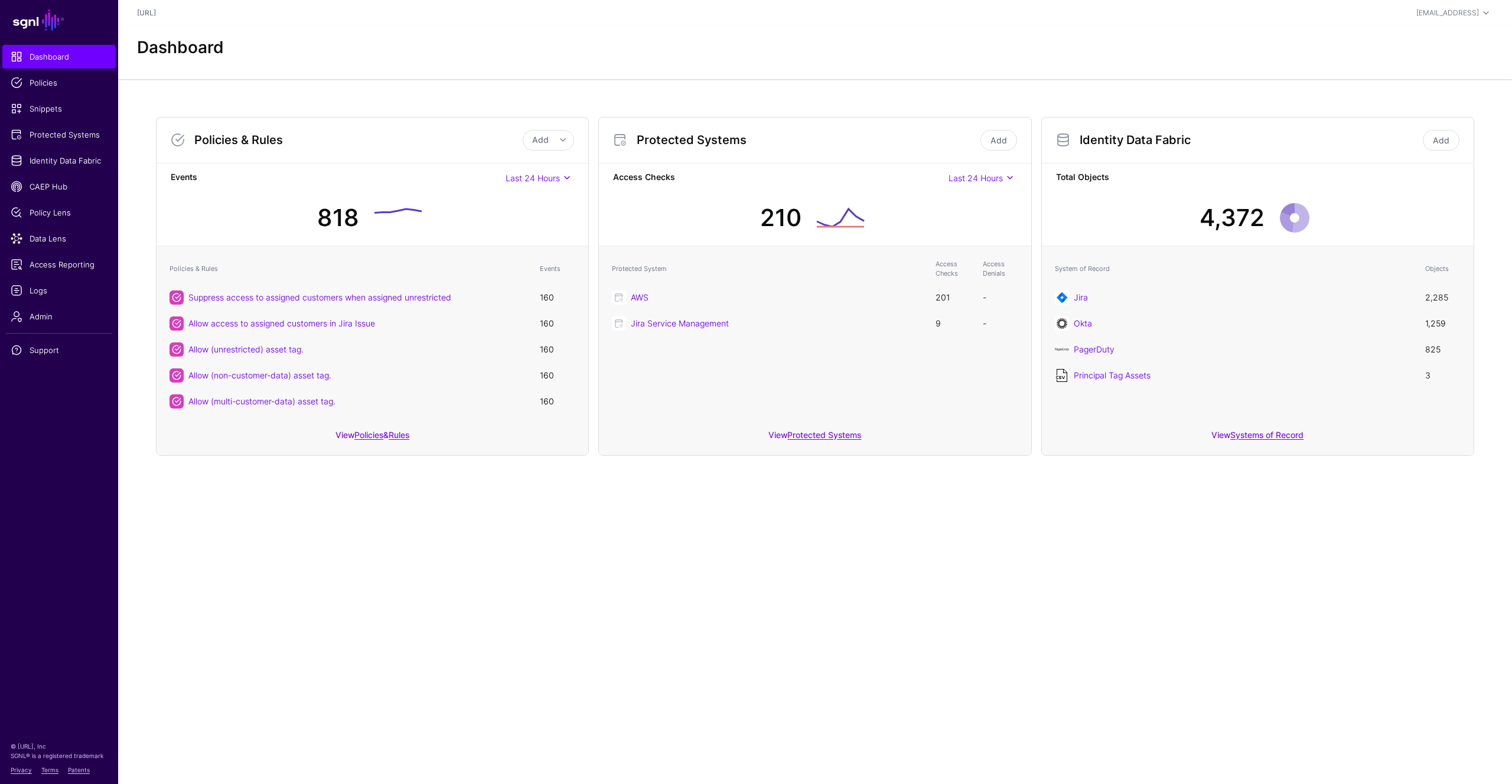
click at [555, 579] on main "SGNL Dashboard Policies Snippets Protected Systems Identity Data Fabric CAEP Hu…" at bounding box center [756, 392] width 1512 height 784
click at [417, 588] on main "SGNL Dashboard Policies Snippets Protected Systems Identity Data Fabric CAEP Hu…" at bounding box center [756, 392] width 1512 height 784
click at [672, 47] on div "Dashboard" at bounding box center [815, 48] width 1366 height 20
click at [485, 544] on main "SGNL Dashboard Policies Snippets Protected Systems Identity Data Fabric CAEP Hu…" at bounding box center [756, 392] width 1512 height 784
click at [485, 61] on div "Dashboard" at bounding box center [816, 52] width 1394 height 53
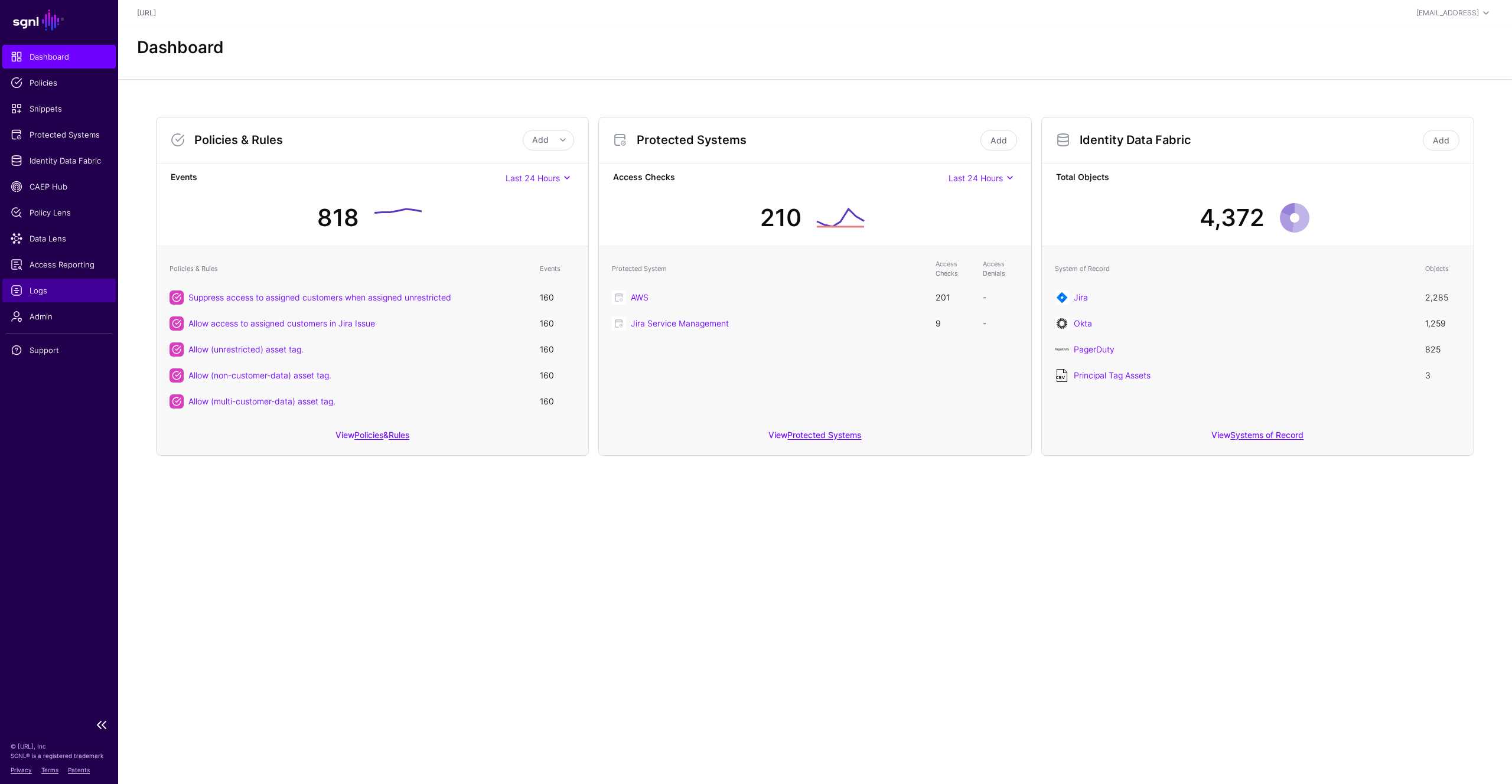
click at [46, 290] on span "Logs" at bounding box center [59, 290] width 97 height 12
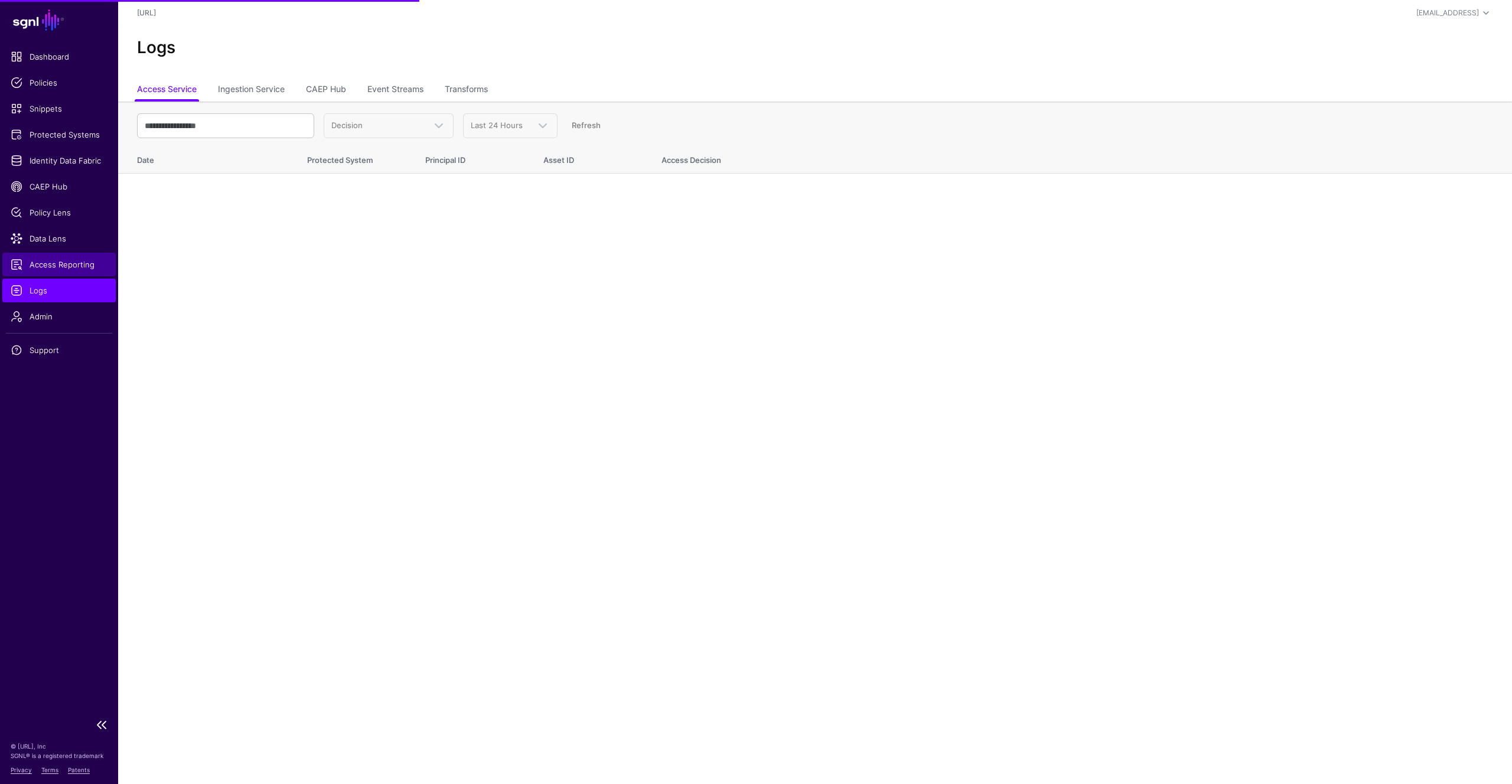
click at [82, 261] on span "Access Reporting" at bounding box center [59, 264] width 97 height 12
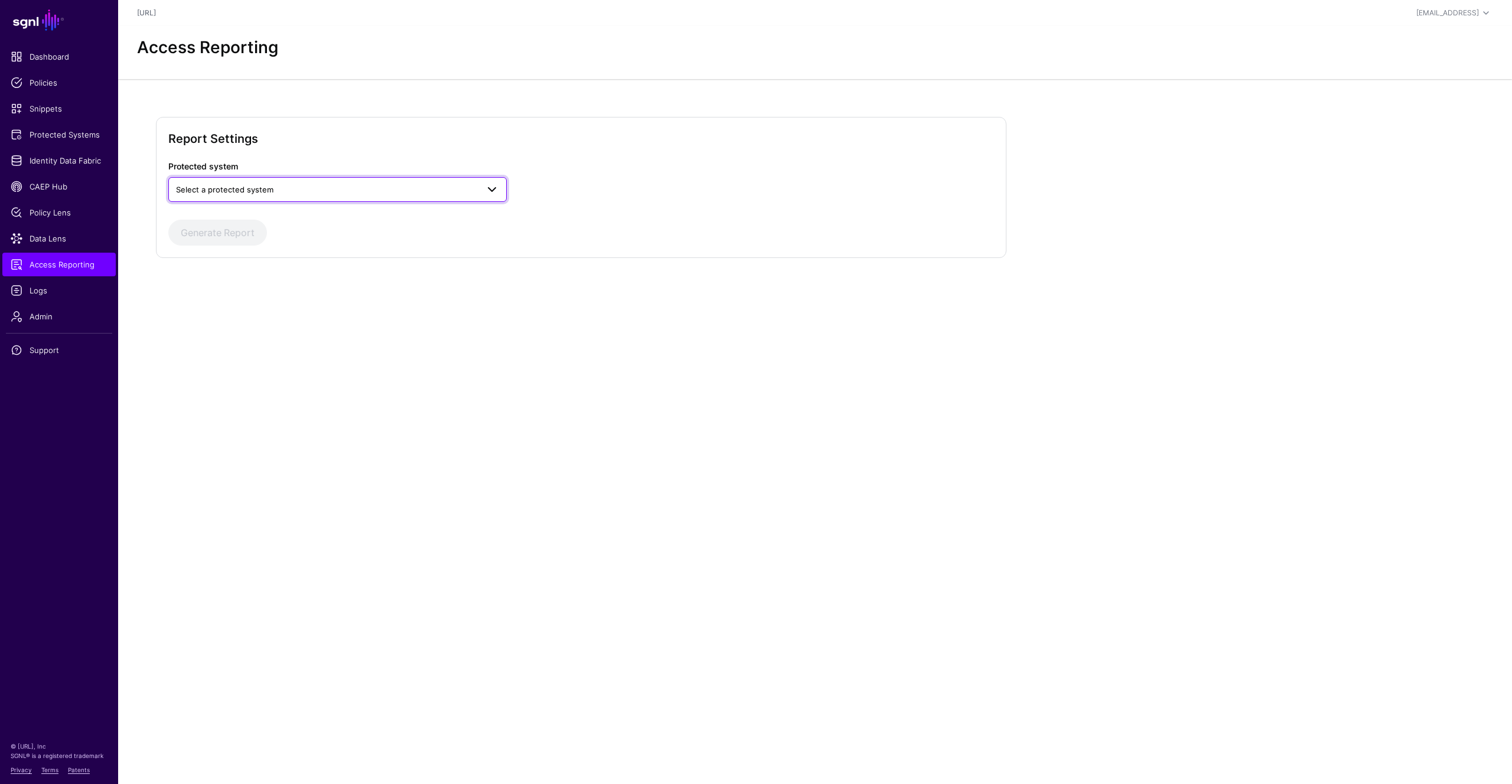
click at [396, 189] on span "Select a protected system" at bounding box center [327, 189] width 302 height 13
click at [295, 212] on div "AWS" at bounding box center [337, 217] width 319 height 12
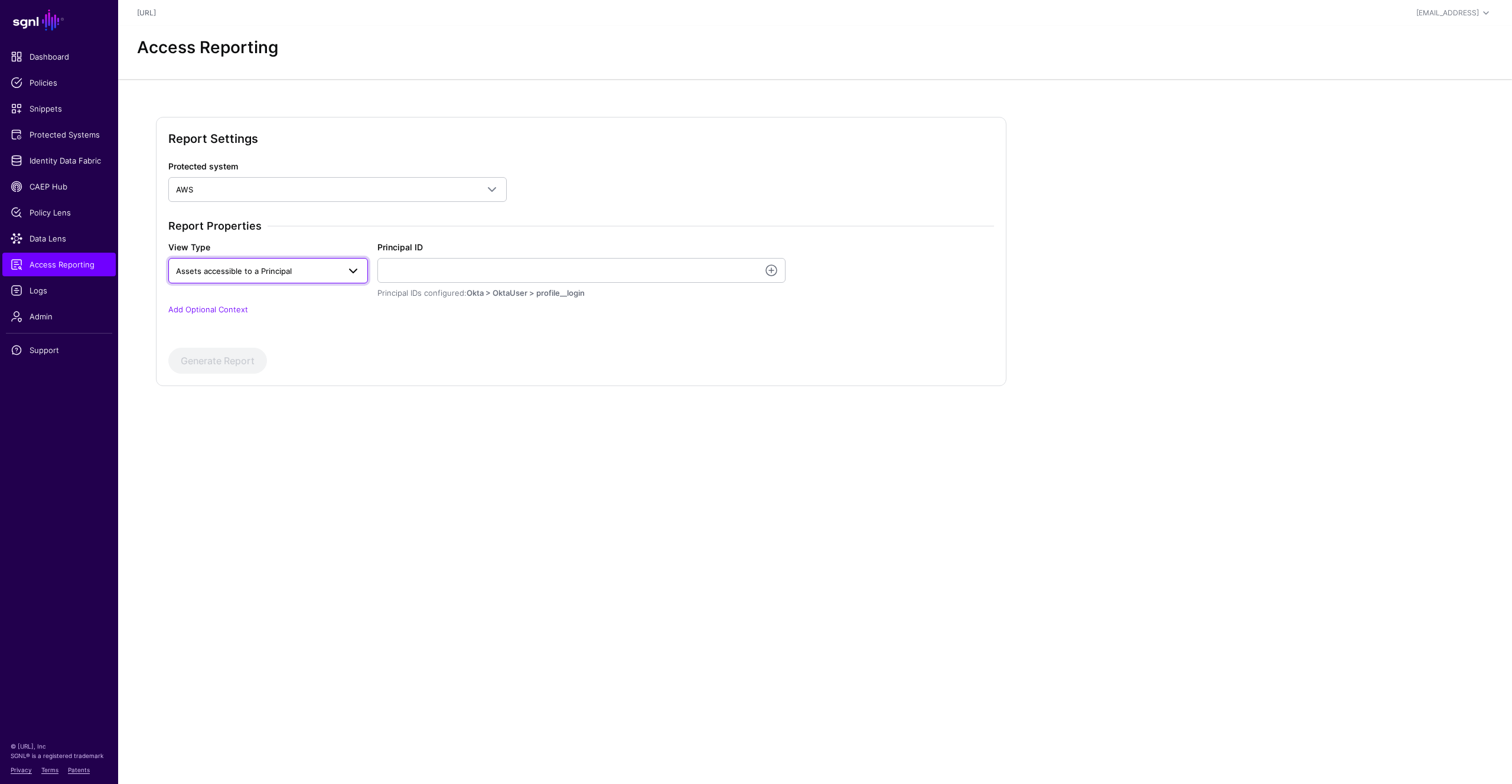
click at [361, 270] on link "Assets accessible to a Principal" at bounding box center [268, 270] width 199 height 24
click at [462, 353] on div "Generate Report" at bounding box center [581, 361] width 826 height 26
click at [767, 271] on link at bounding box center [771, 270] width 14 height 14
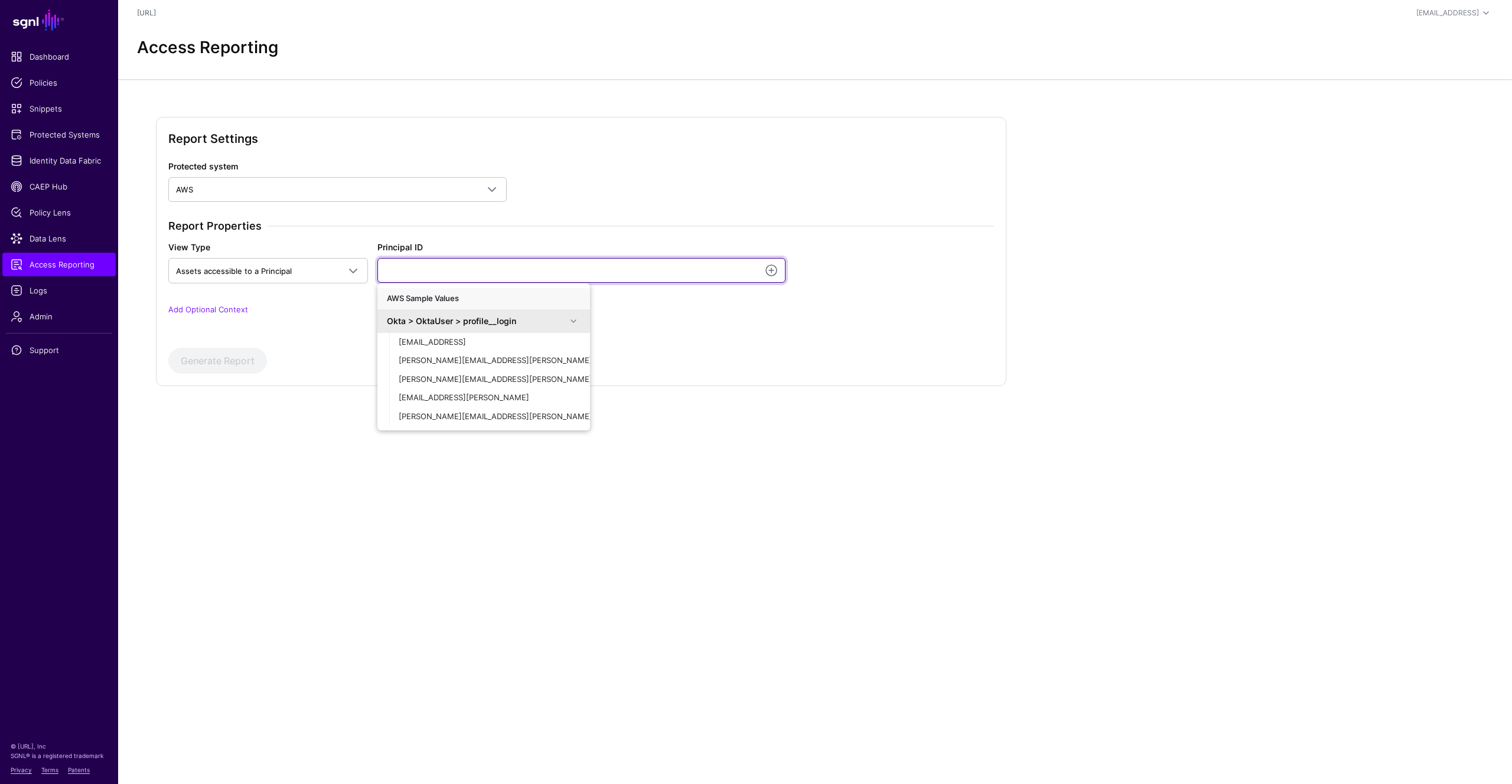
click at [443, 270] on input "Principal ID" at bounding box center [581, 270] width 408 height 24
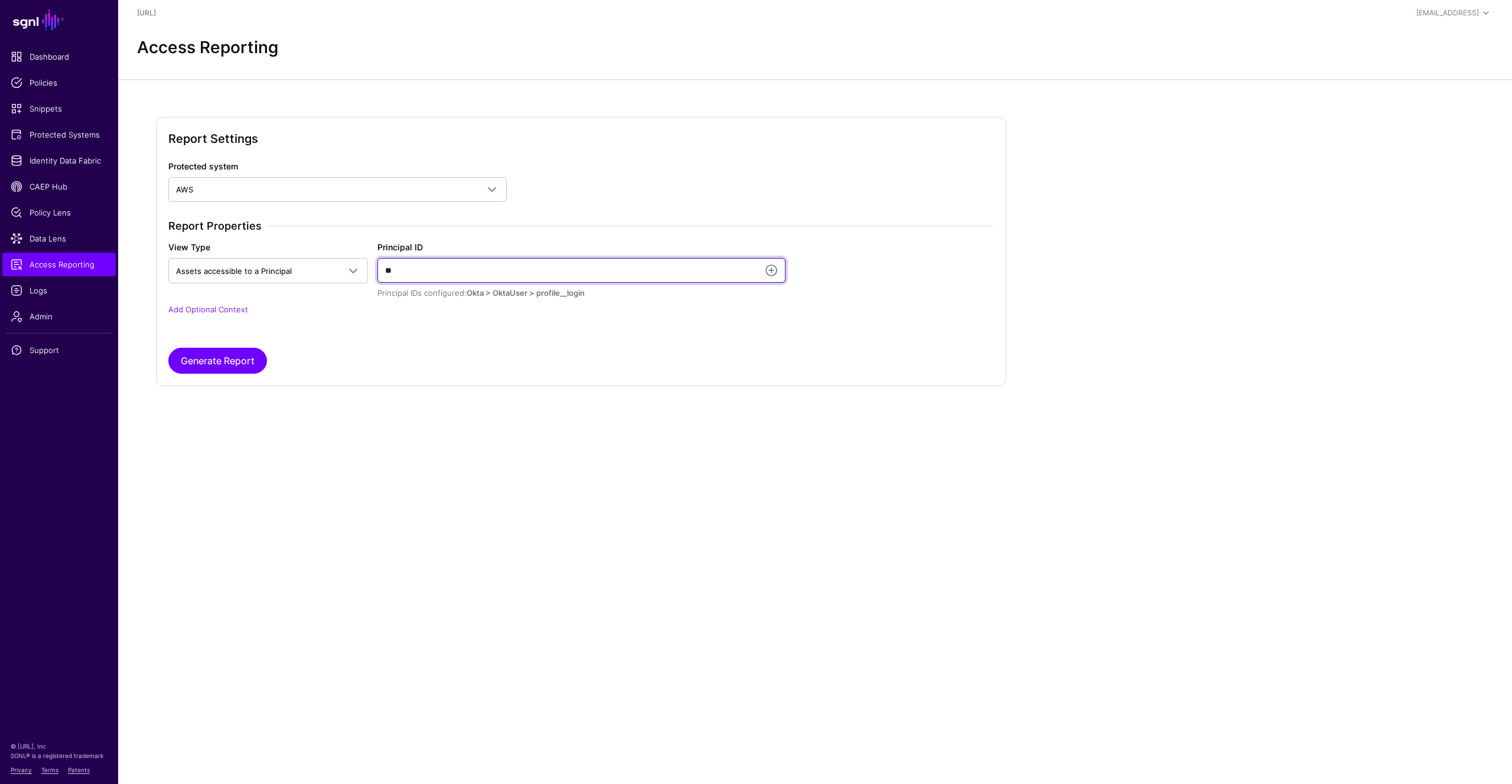
type input "*"
click at [771, 270] on link at bounding box center [771, 270] width 14 height 14
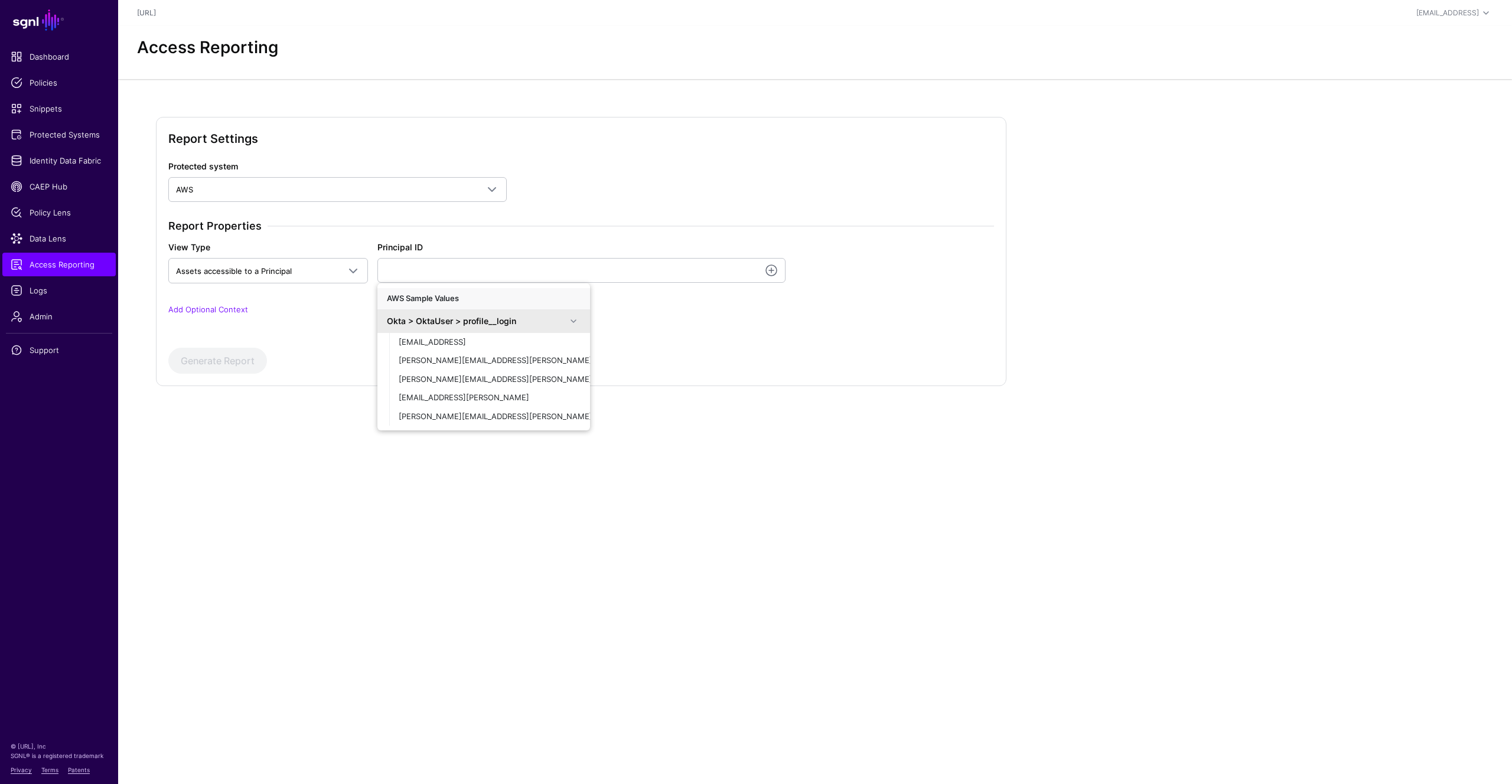
click at [575, 321] on span at bounding box center [573, 321] width 14 height 14
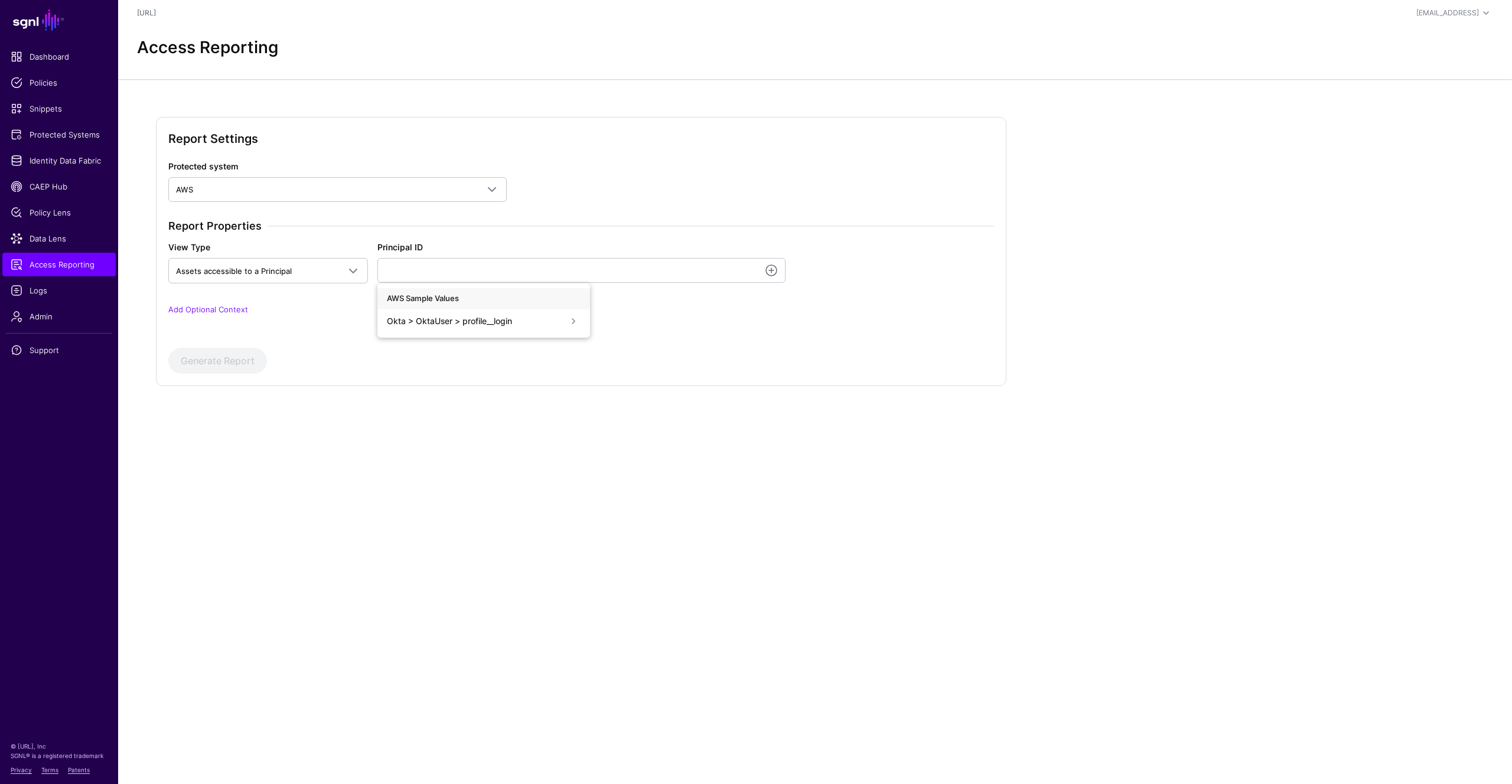
click at [575, 321] on span at bounding box center [573, 321] width 14 height 14
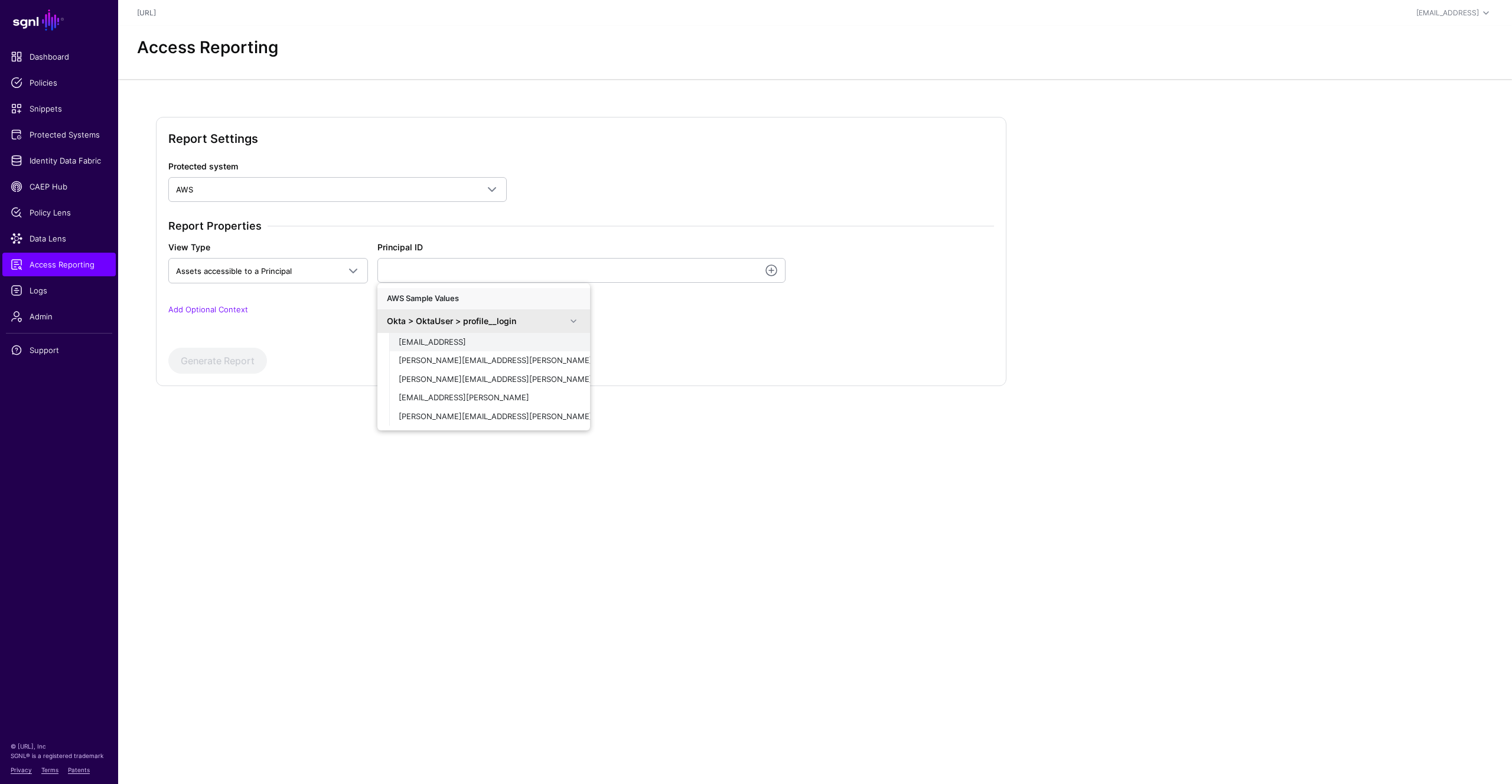
click at [468, 346] on div "[EMAIL_ADDRESS]" at bounding box center [489, 342] width 182 height 12
type input "**********"
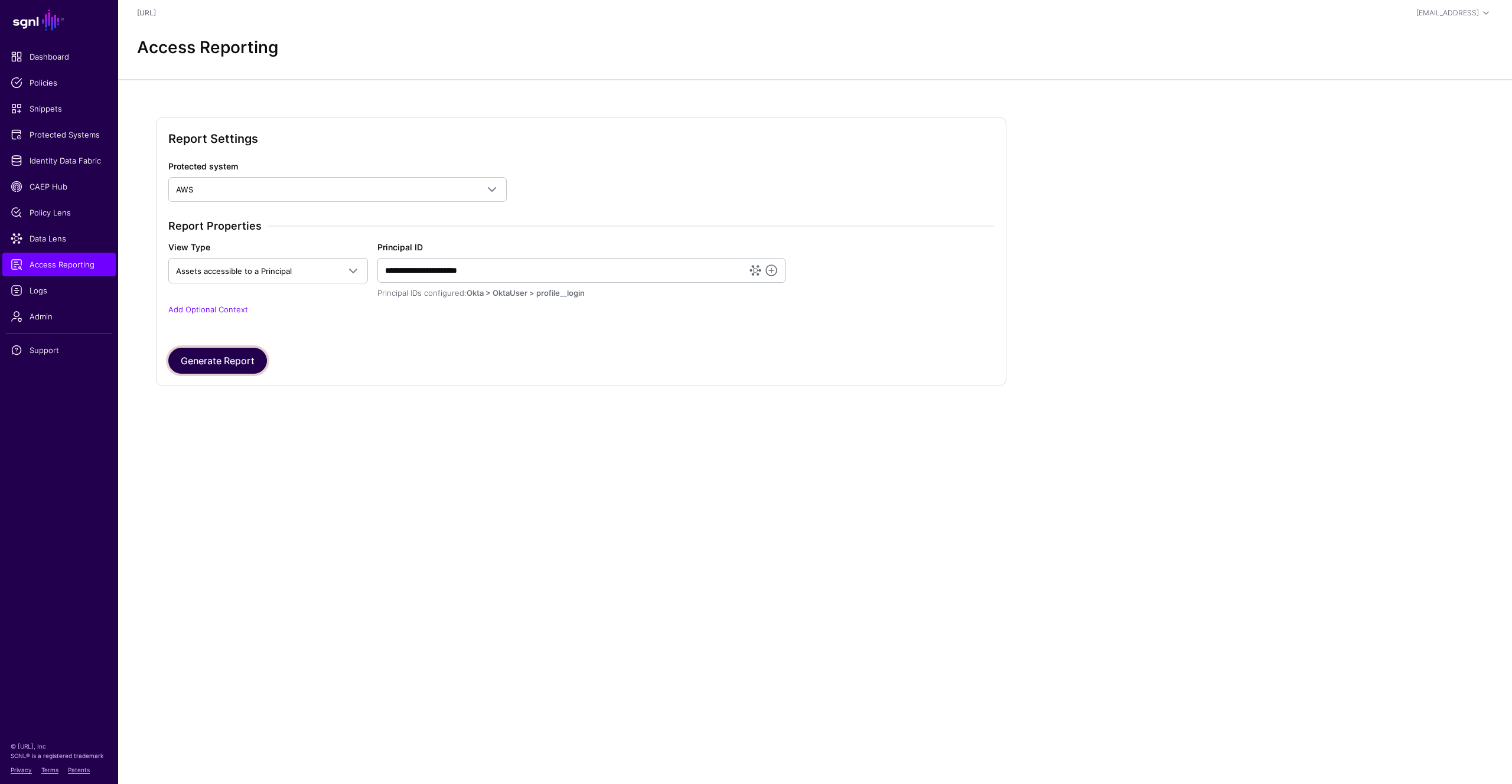
click at [239, 363] on button "Generate Report" at bounding box center [217, 361] width 99 height 26
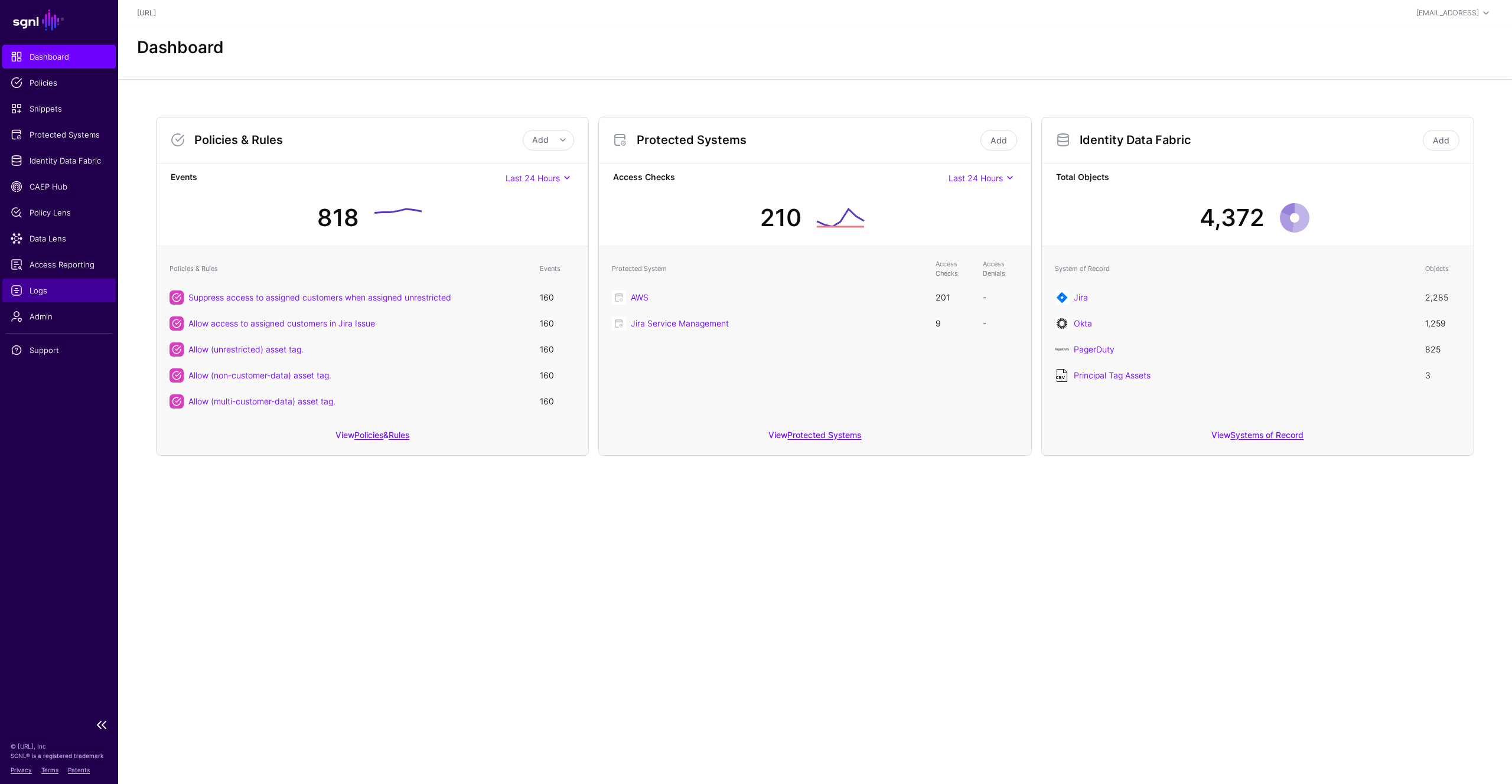
click at [36, 291] on span "Logs" at bounding box center [59, 290] width 97 height 12
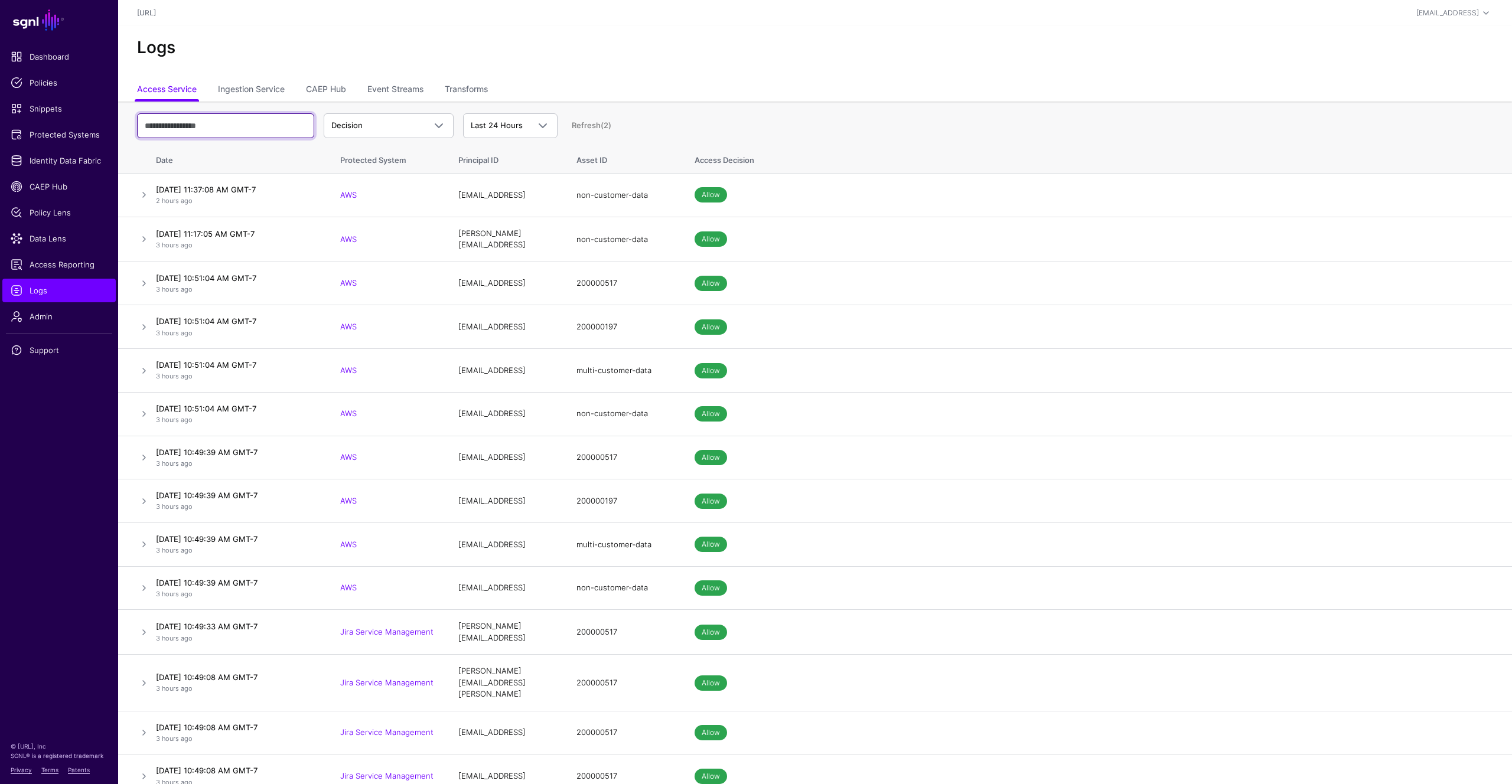
click at [213, 119] on input "text" at bounding box center [225, 126] width 177 height 24
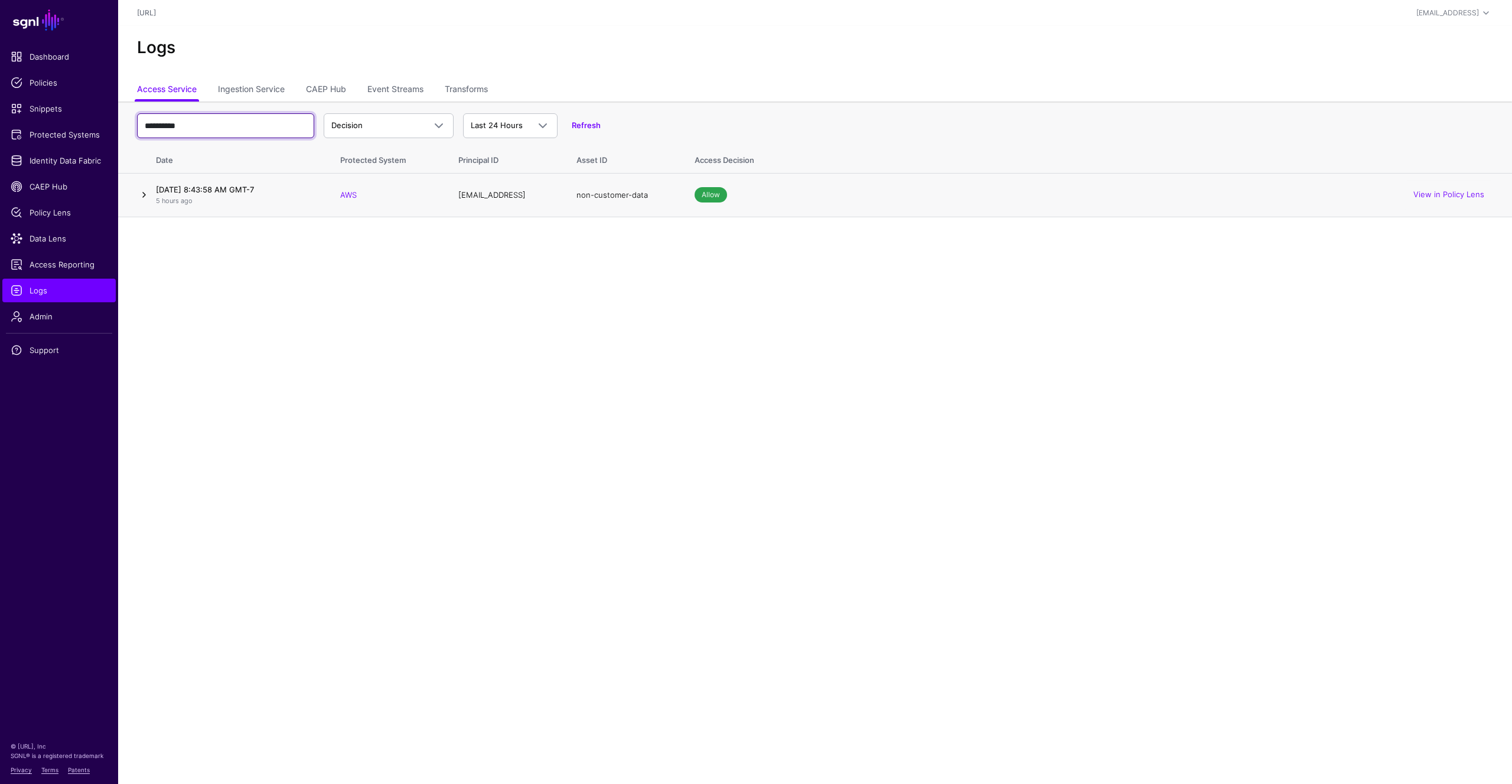
type input "**********"
click at [146, 197] on link at bounding box center [144, 195] width 14 height 14
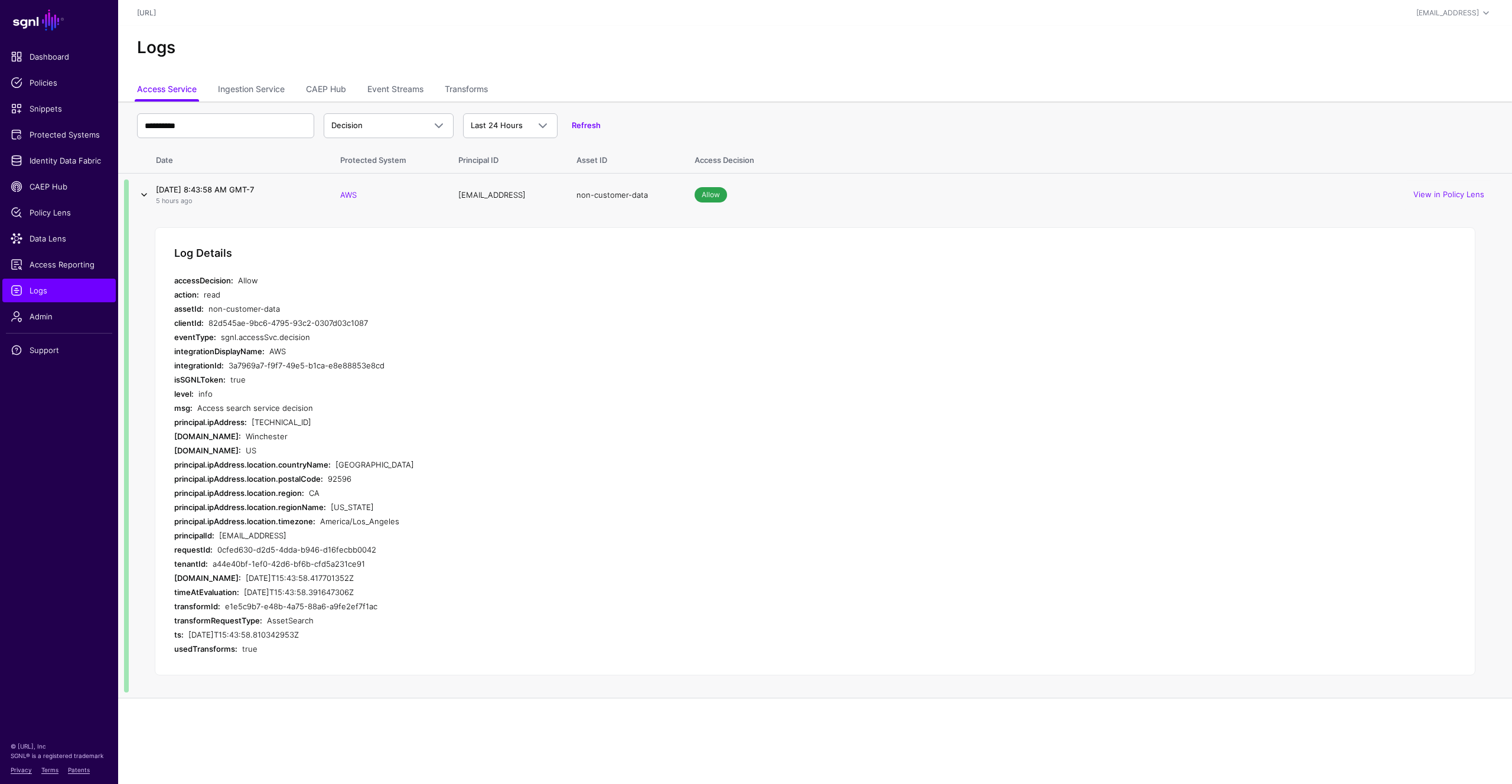
click at [144, 194] on link at bounding box center [144, 195] width 14 height 14
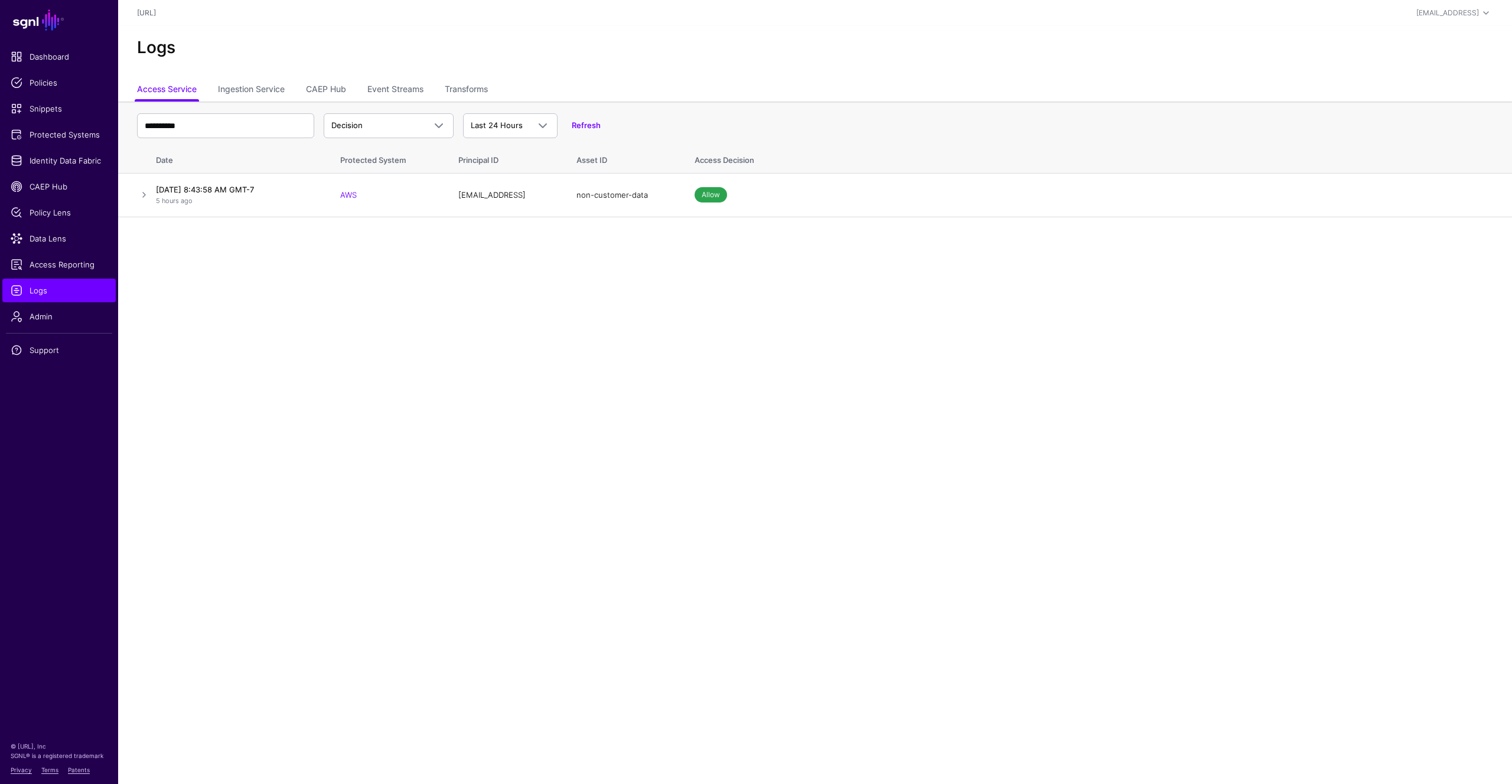
click at [386, 382] on main "**********" at bounding box center [756, 392] width 1512 height 784
click at [143, 197] on link at bounding box center [144, 195] width 14 height 14
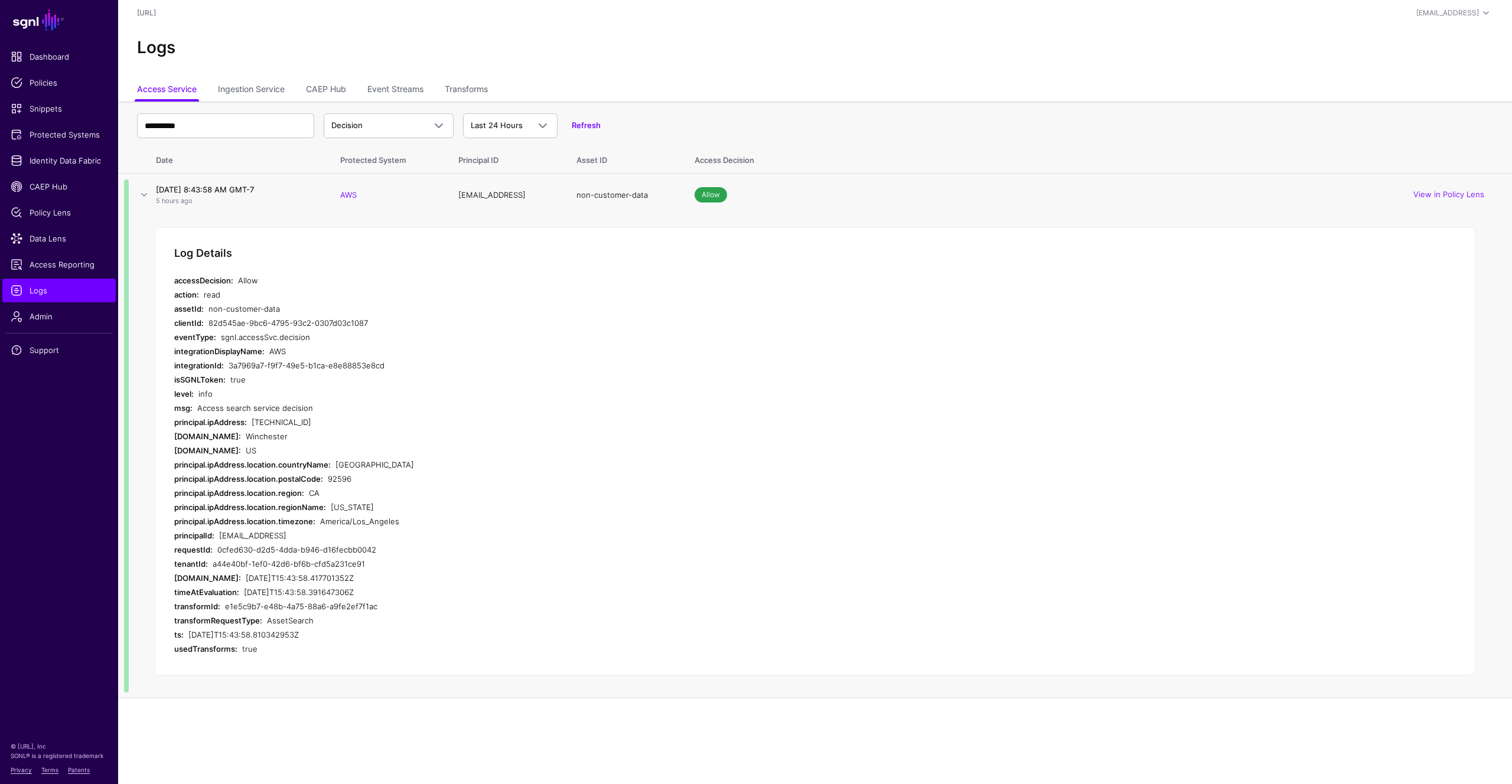
click at [686, 545] on div "Log Details accessDecision: Allow action: read assetId: non-customer-data clien…" at bounding box center [815, 451] width 1321 height 448
click at [361, 42] on h2 "Logs" at bounding box center [815, 48] width 1356 height 20
